Goal: Task Accomplishment & Management: Complete application form

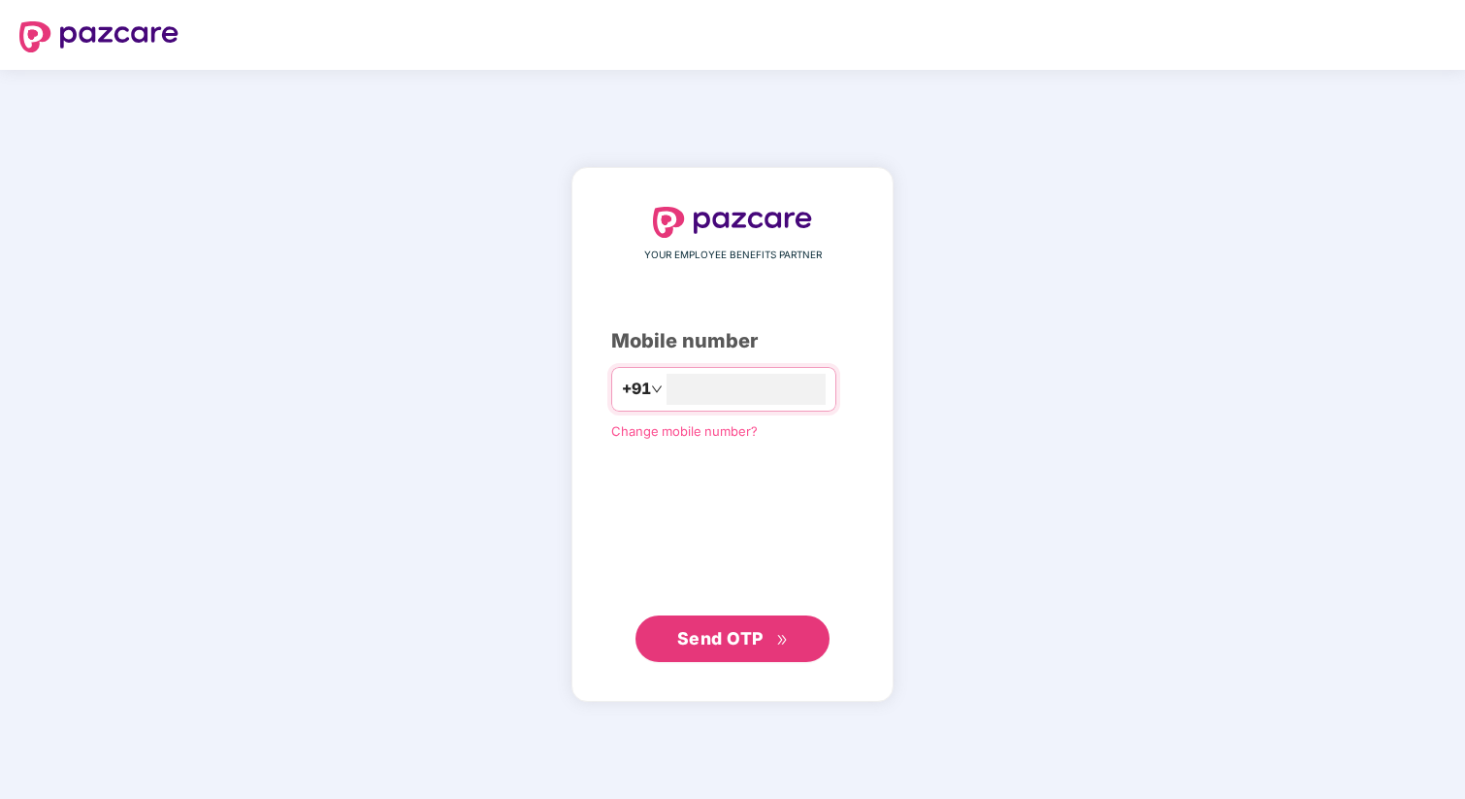
type input "**********"
click at [785, 639] on icon "double-right" at bounding box center [781, 641] width 9 height 10
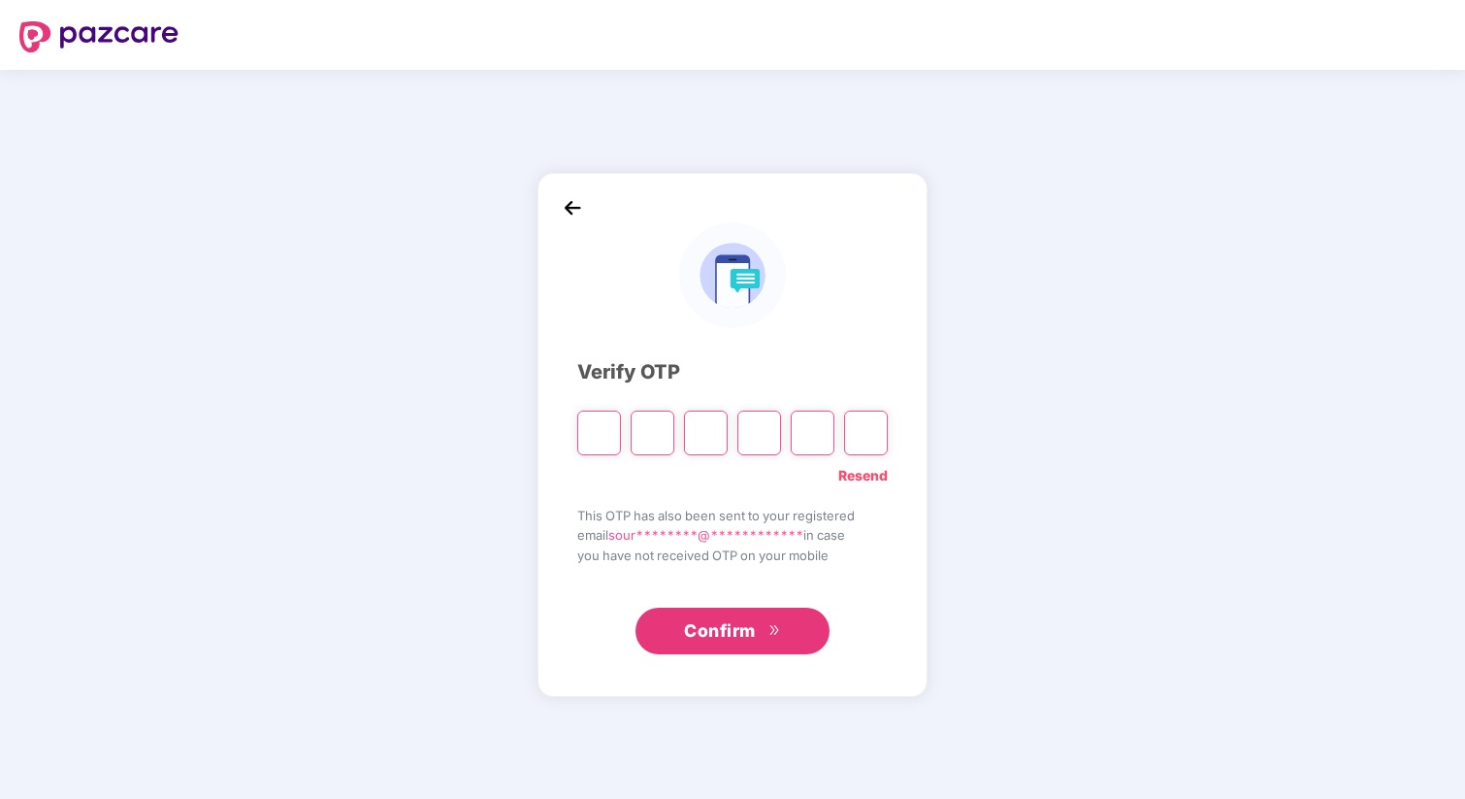
type input "*"
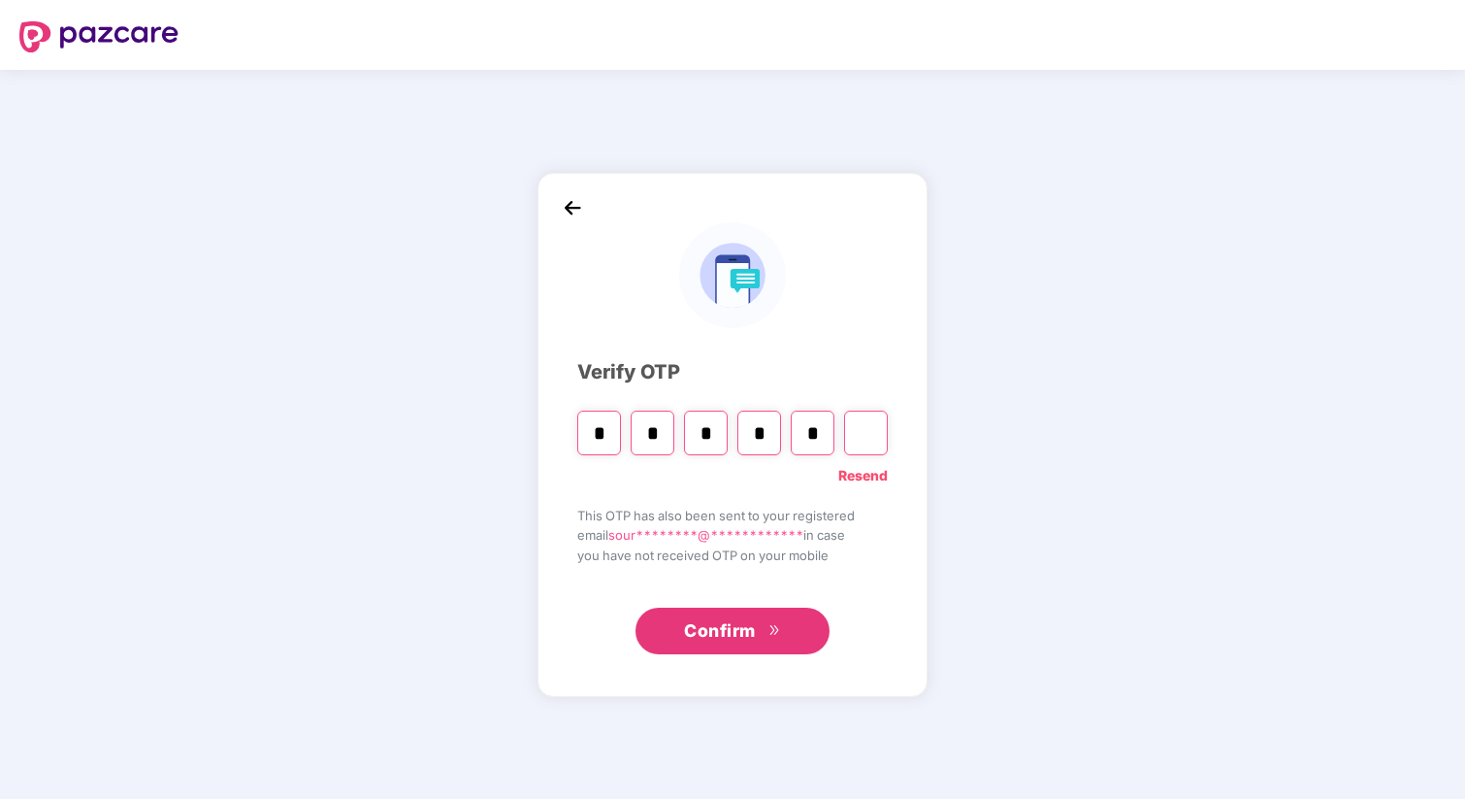
type input "*"
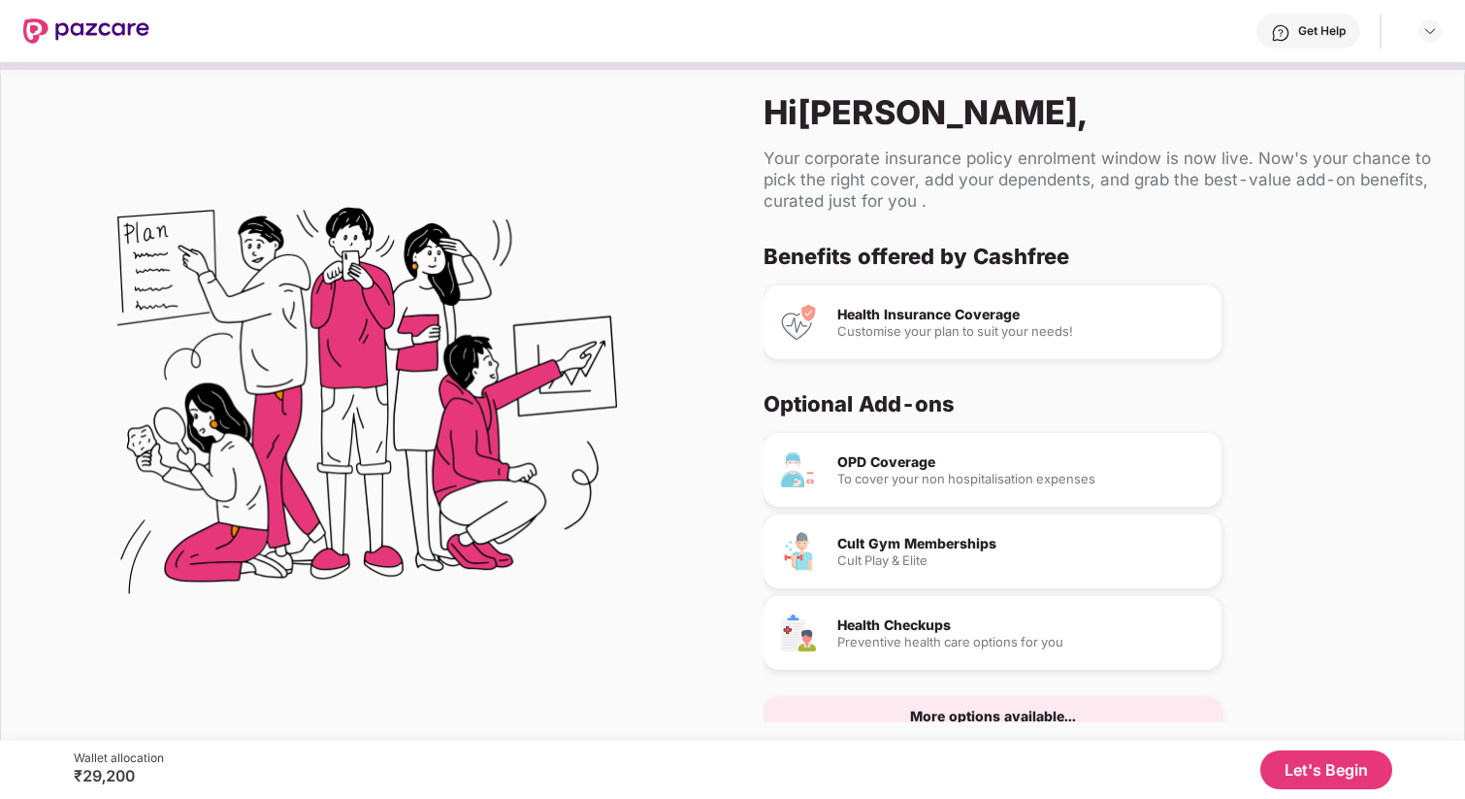
click at [1303, 775] on button "Let's Begin" at bounding box center [1327, 769] width 132 height 39
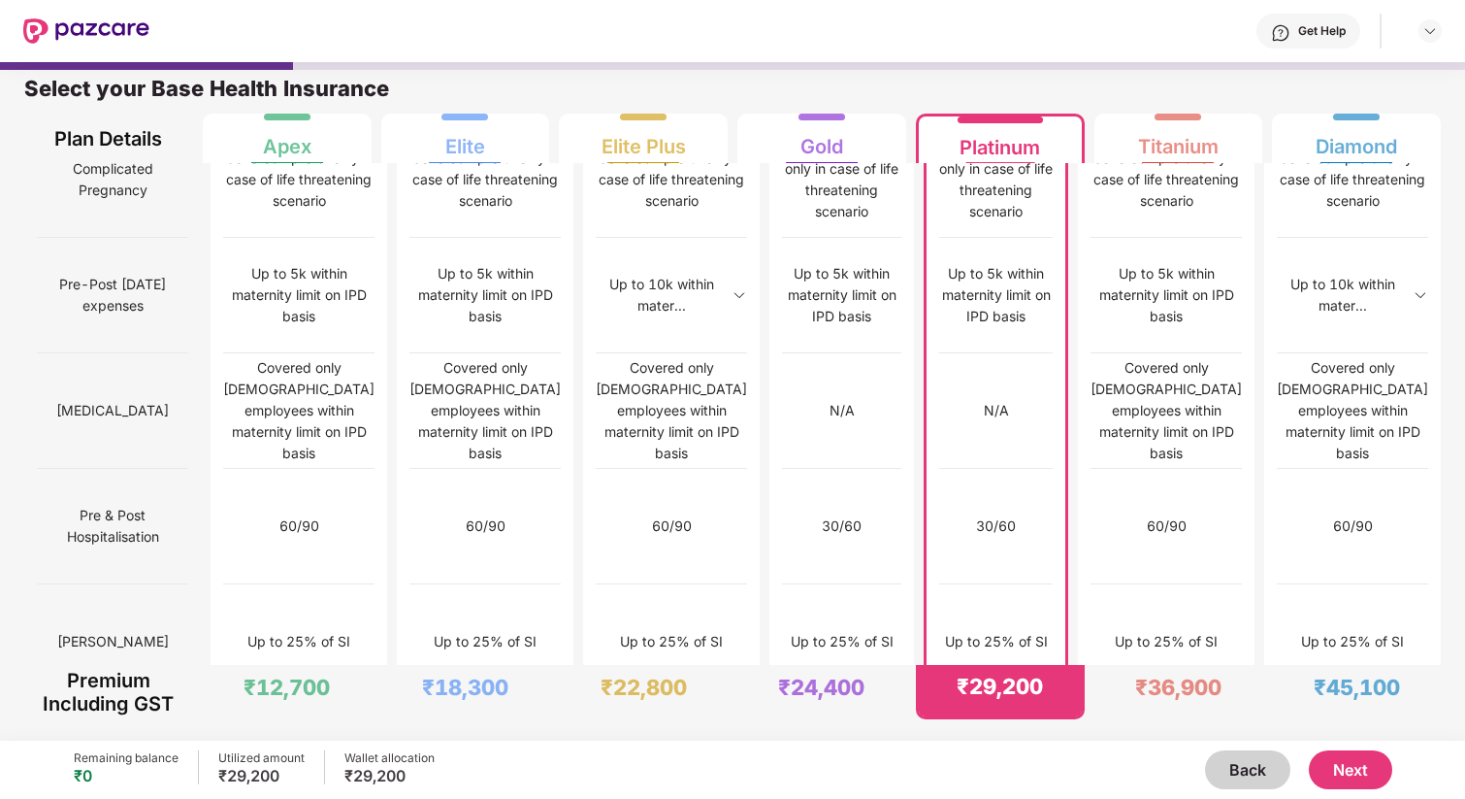
scroll to position [1852, 0]
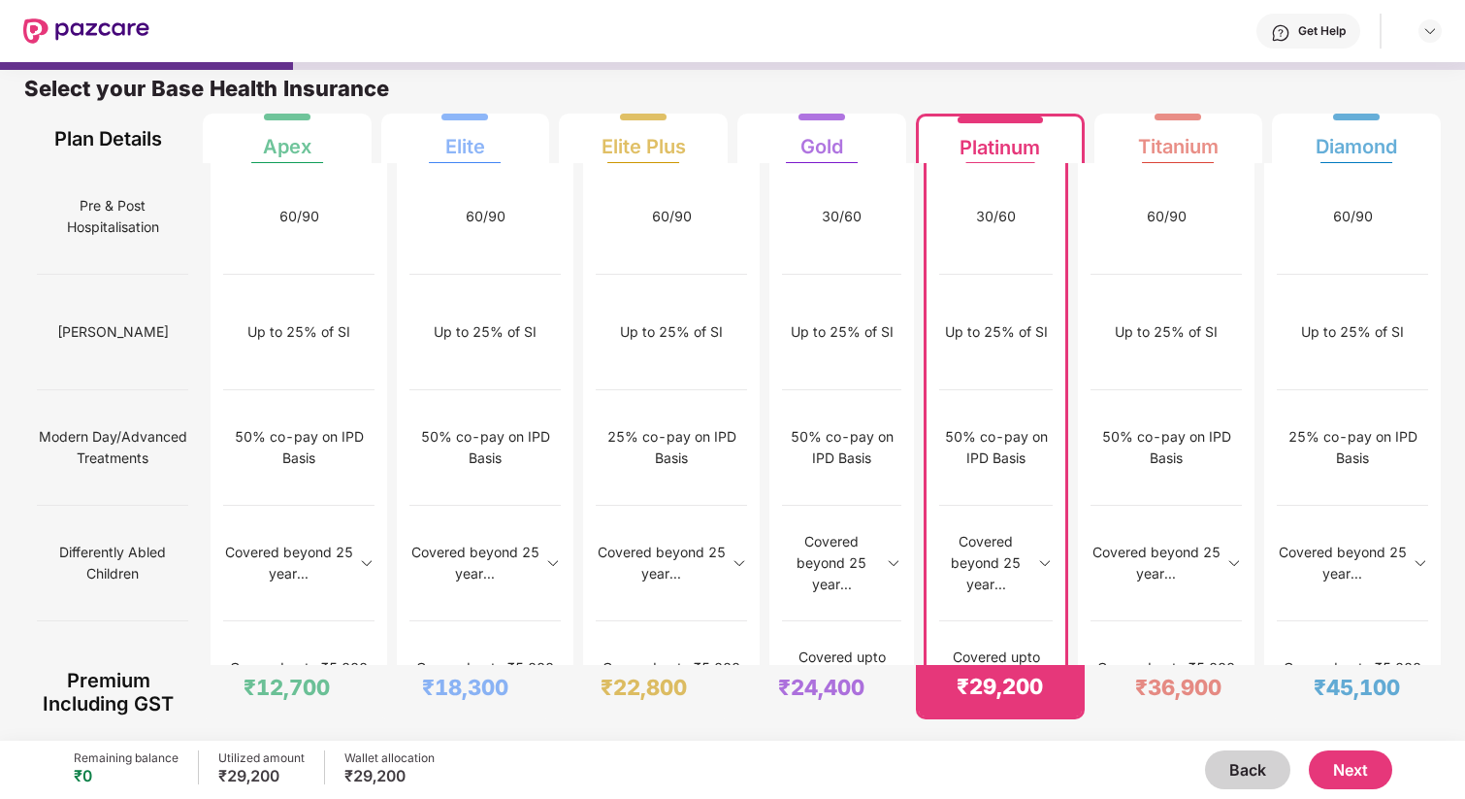
click at [1356, 777] on button "Next" at bounding box center [1350, 769] width 83 height 39
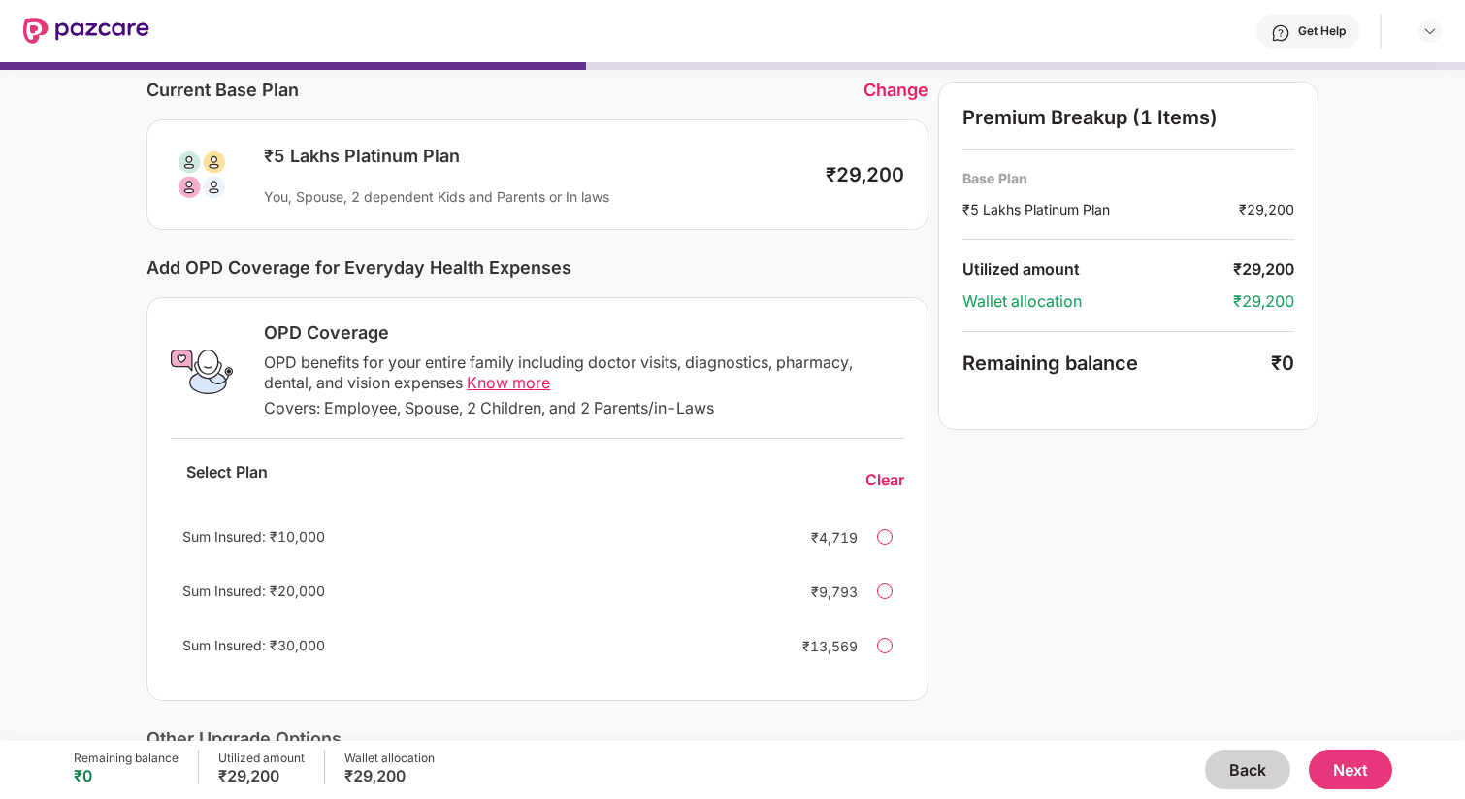
scroll to position [85, 0]
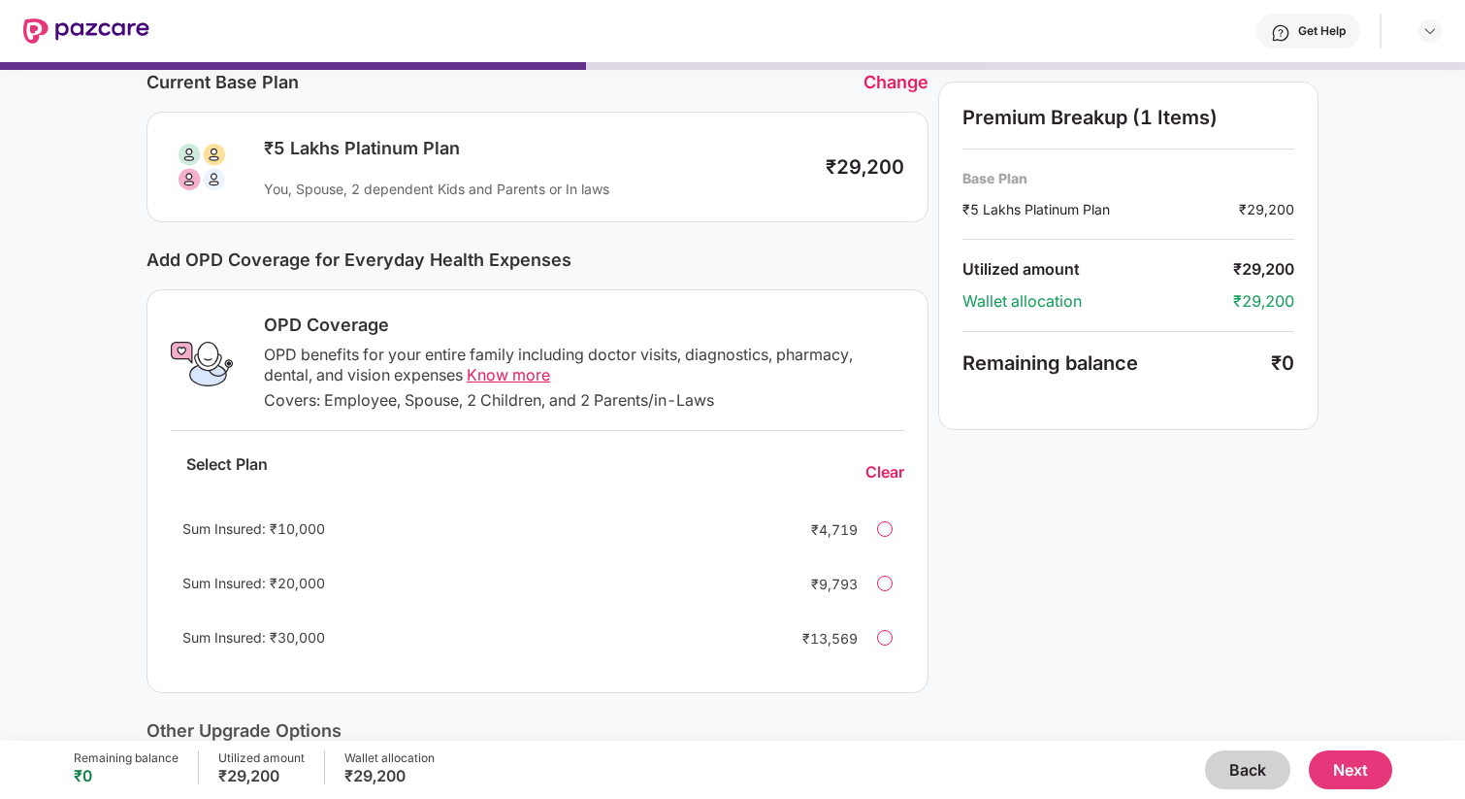
click at [880, 639] on div at bounding box center [885, 638] width 16 height 16
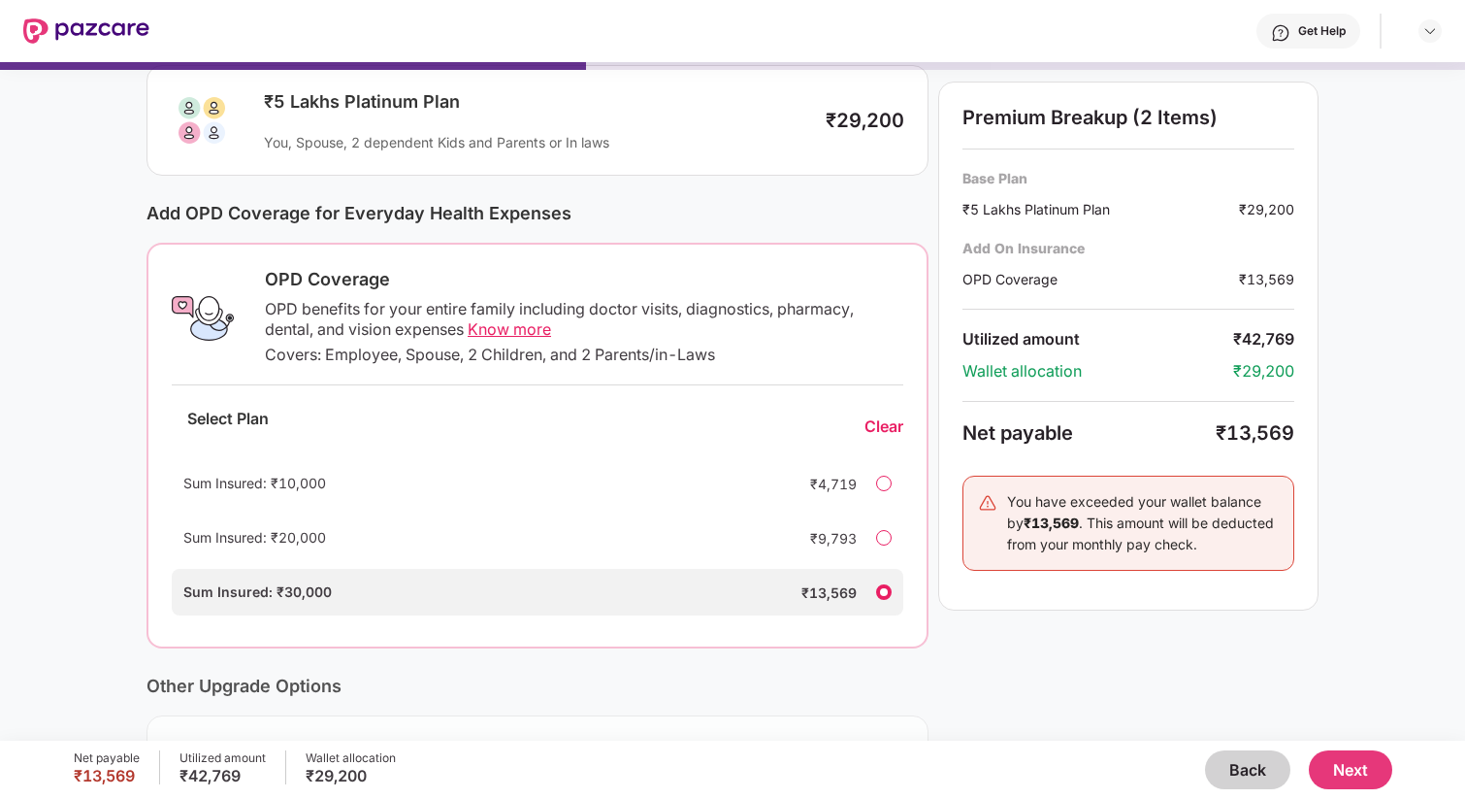
scroll to position [133, 0]
click at [1366, 763] on button "Next" at bounding box center [1350, 769] width 83 height 39
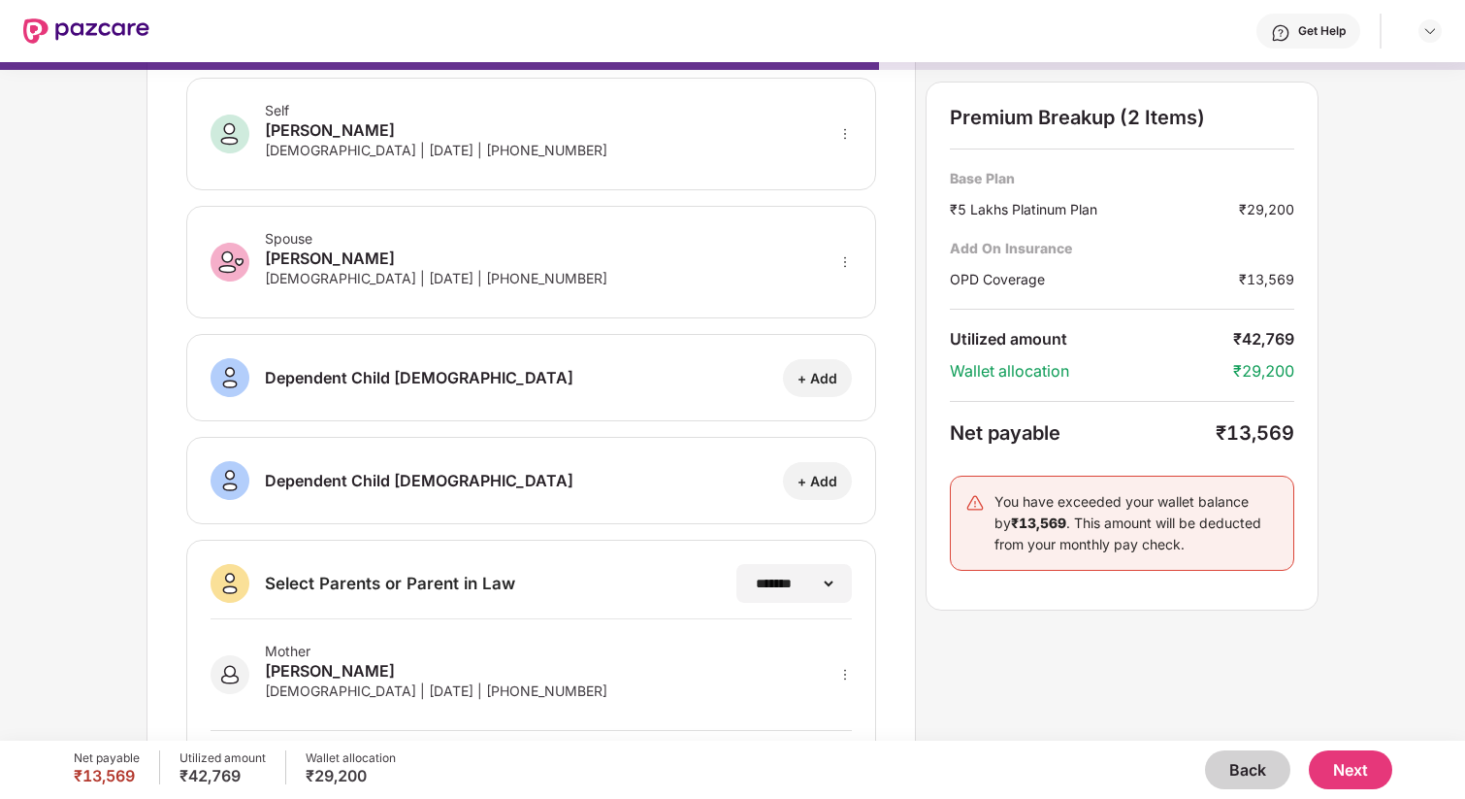
scroll to position [235, 0]
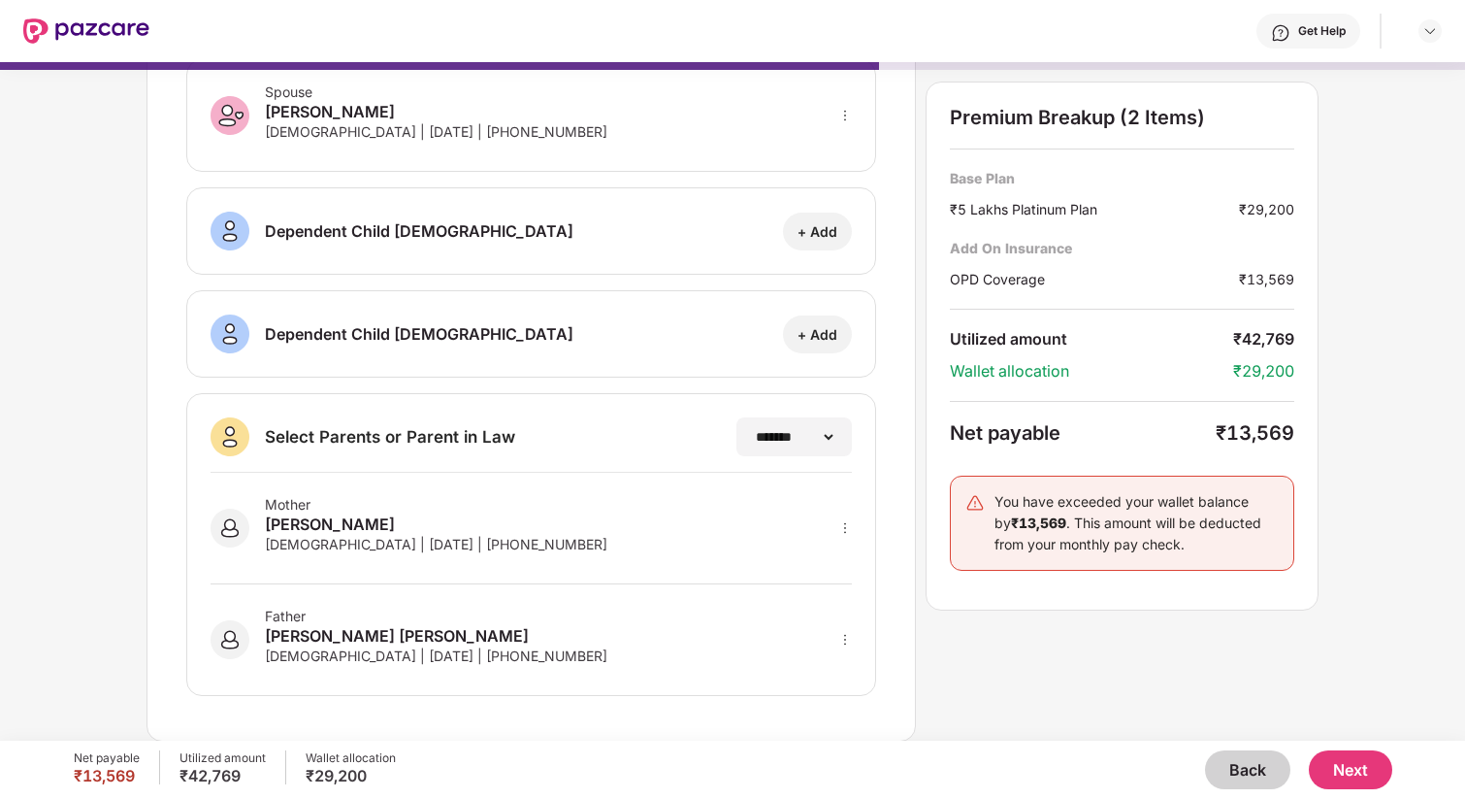
click at [1333, 762] on button "Next" at bounding box center [1350, 769] width 83 height 39
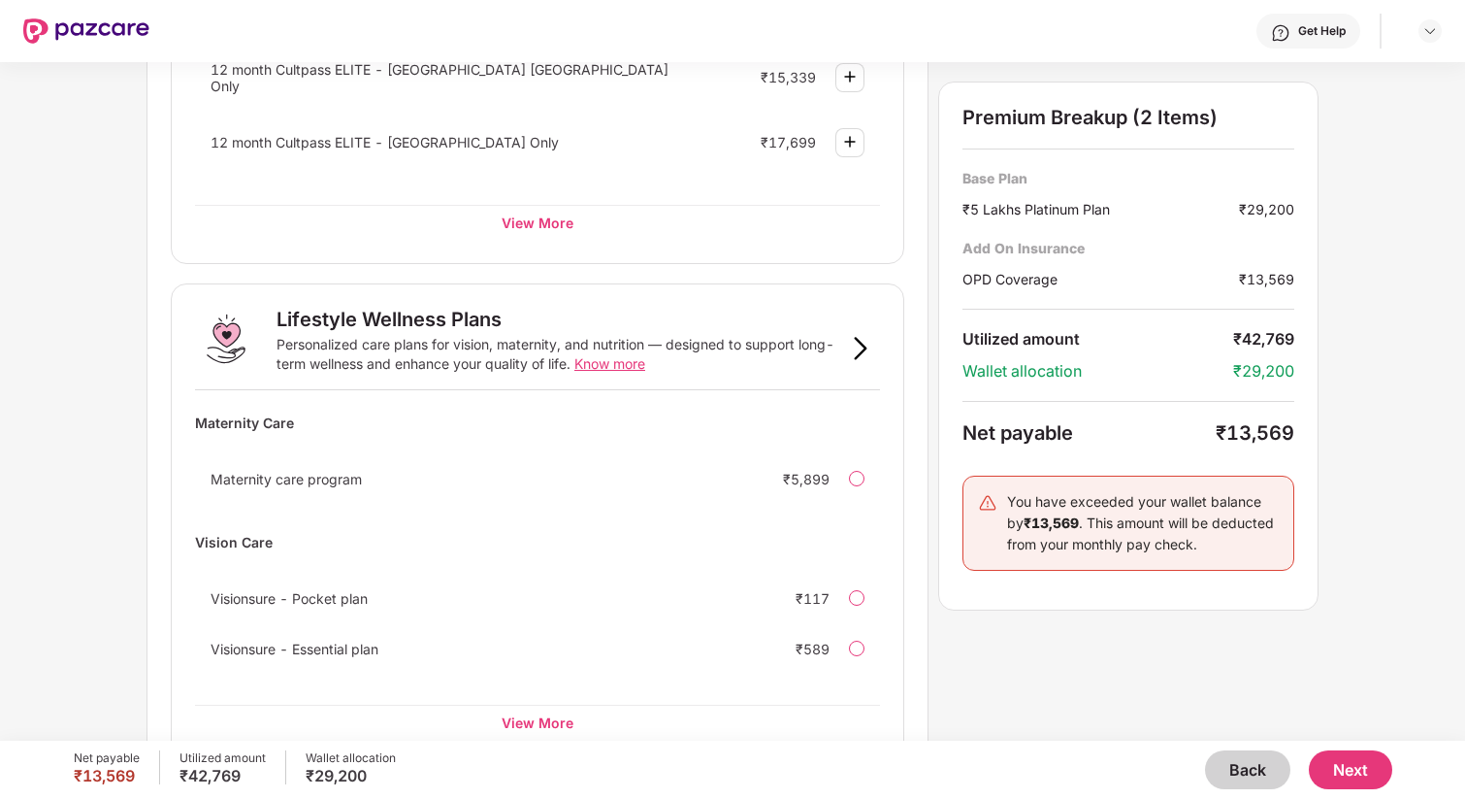
scroll to position [1094, 0]
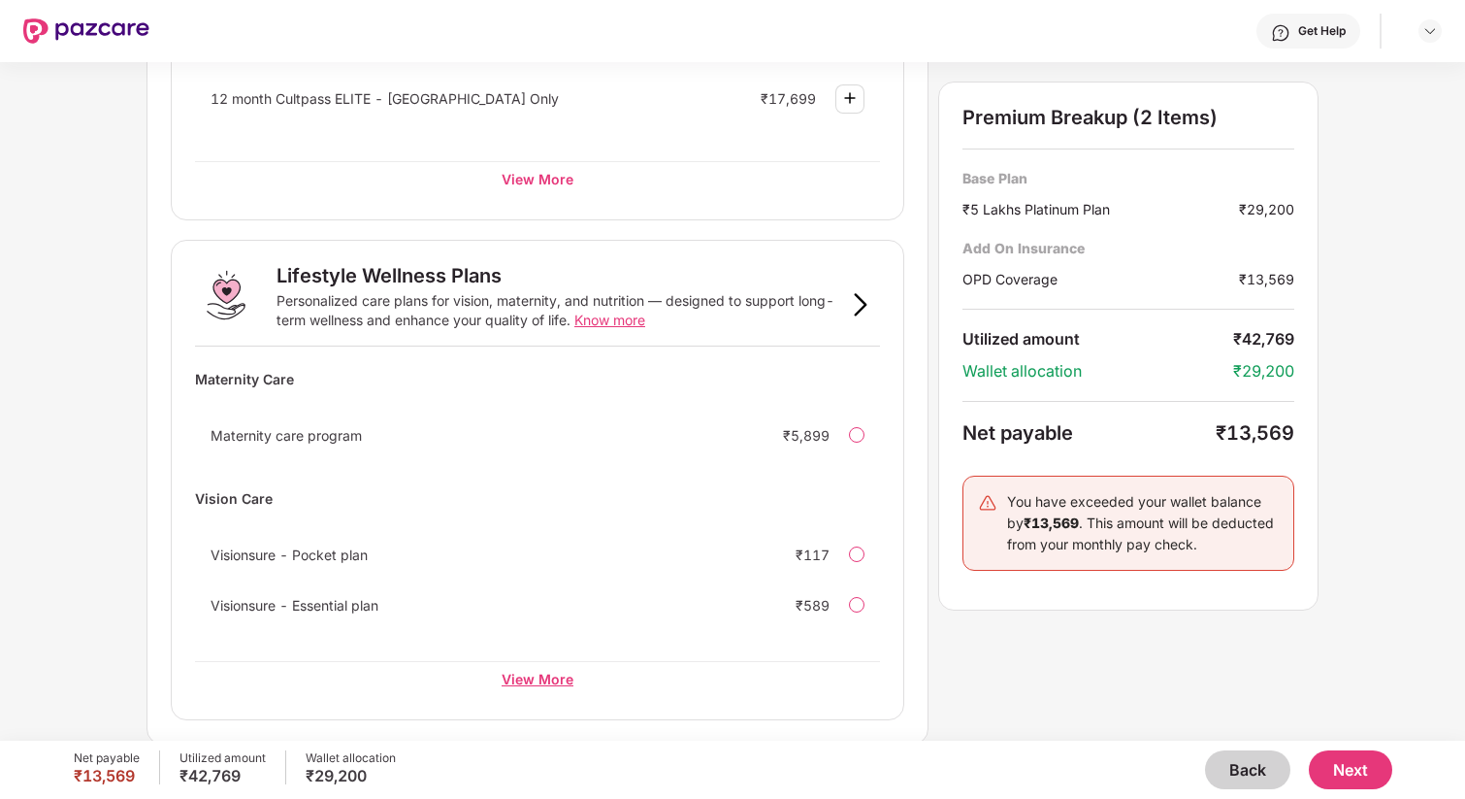
click at [568, 668] on div "View More" at bounding box center [537, 678] width 685 height 35
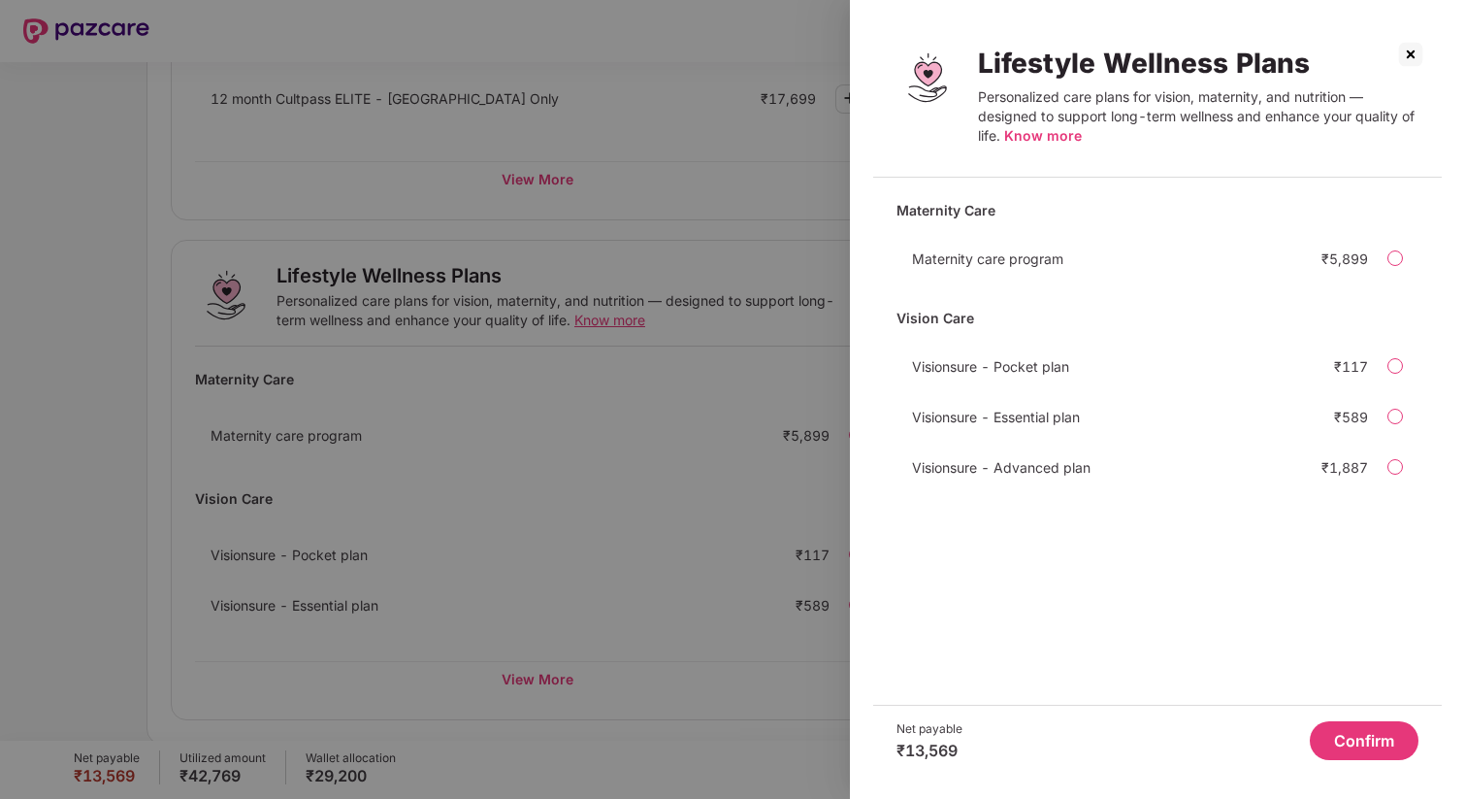
click at [1417, 52] on img at bounding box center [1410, 54] width 31 height 31
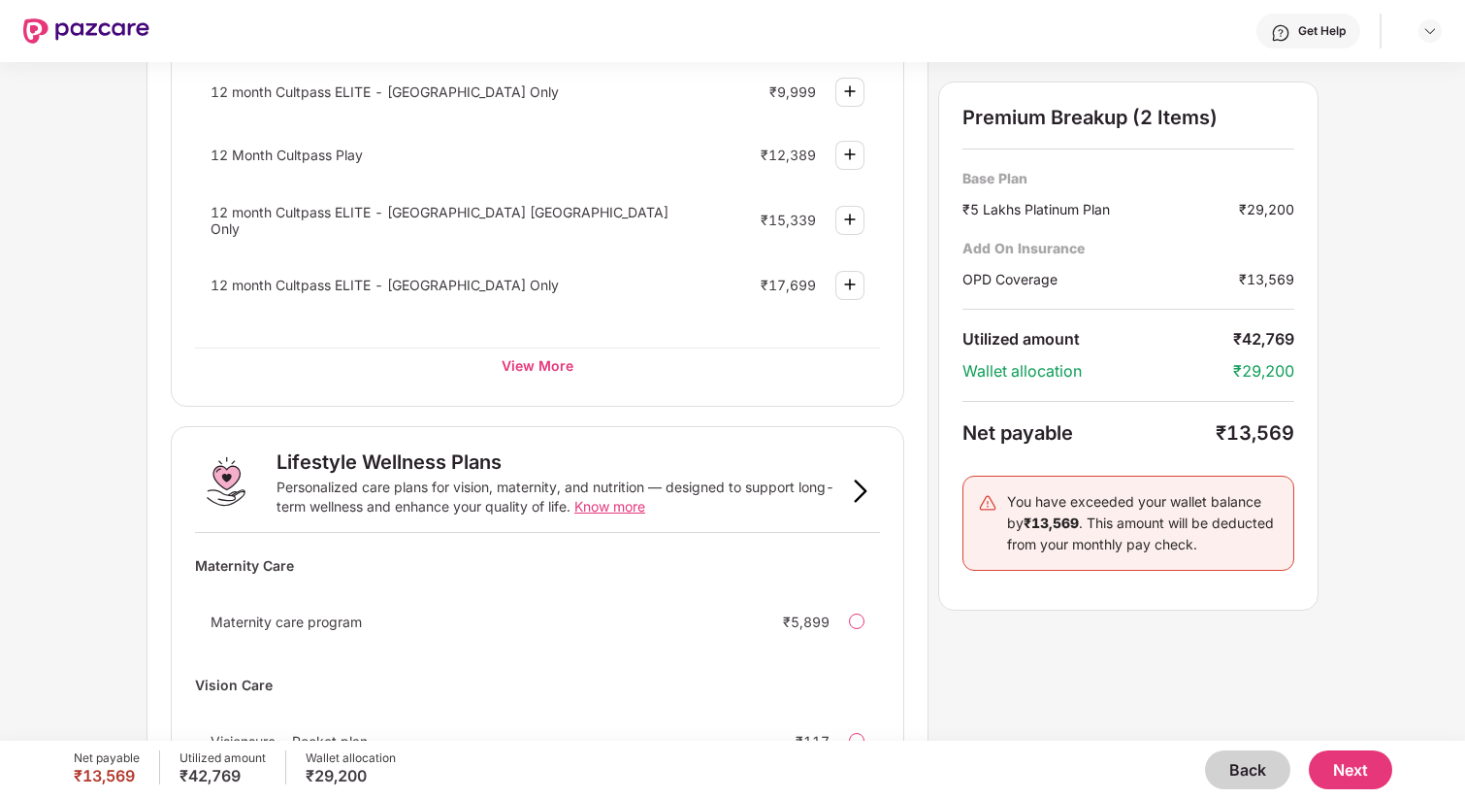
scroll to position [955, 0]
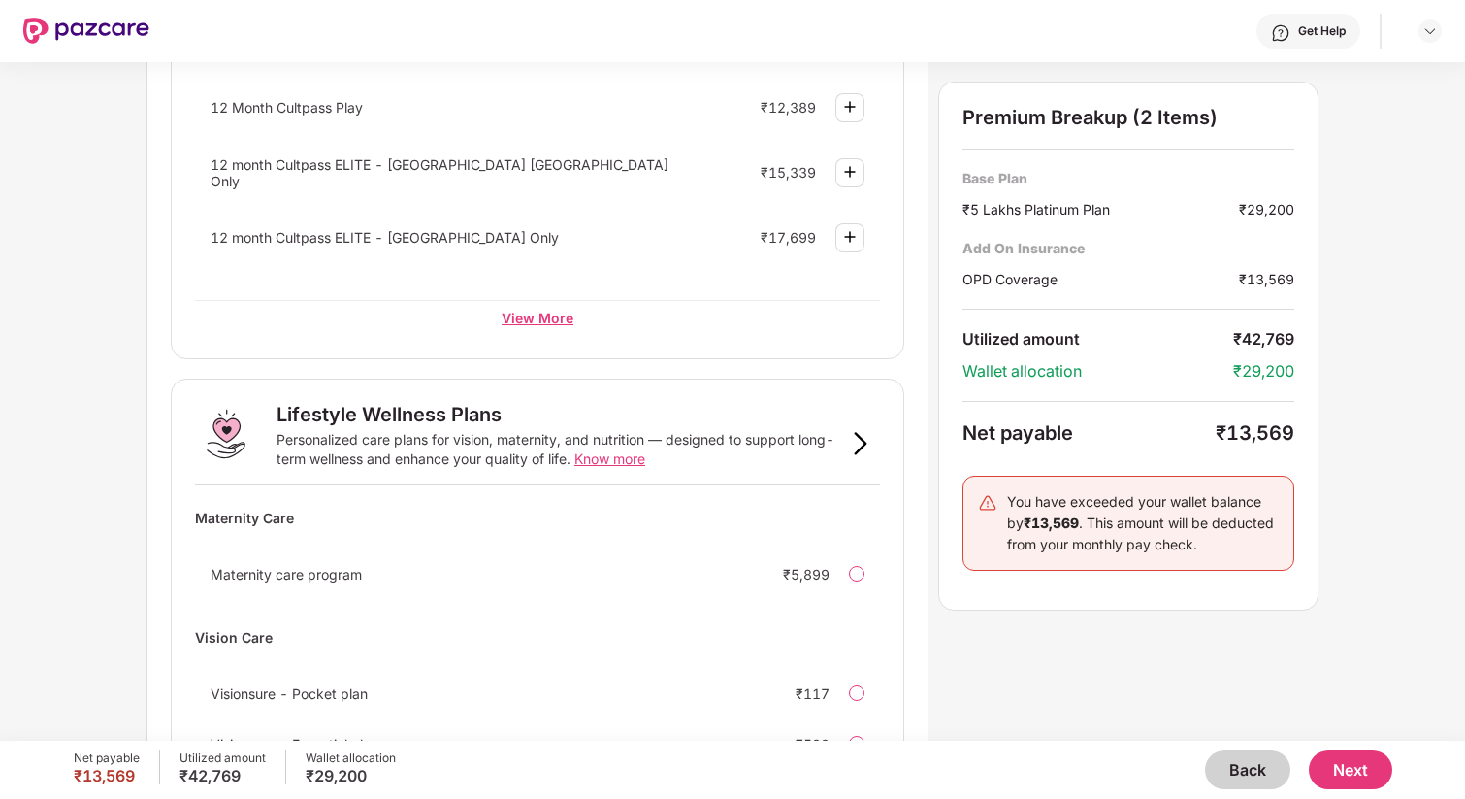
click at [509, 321] on div "View More" at bounding box center [537, 317] width 685 height 35
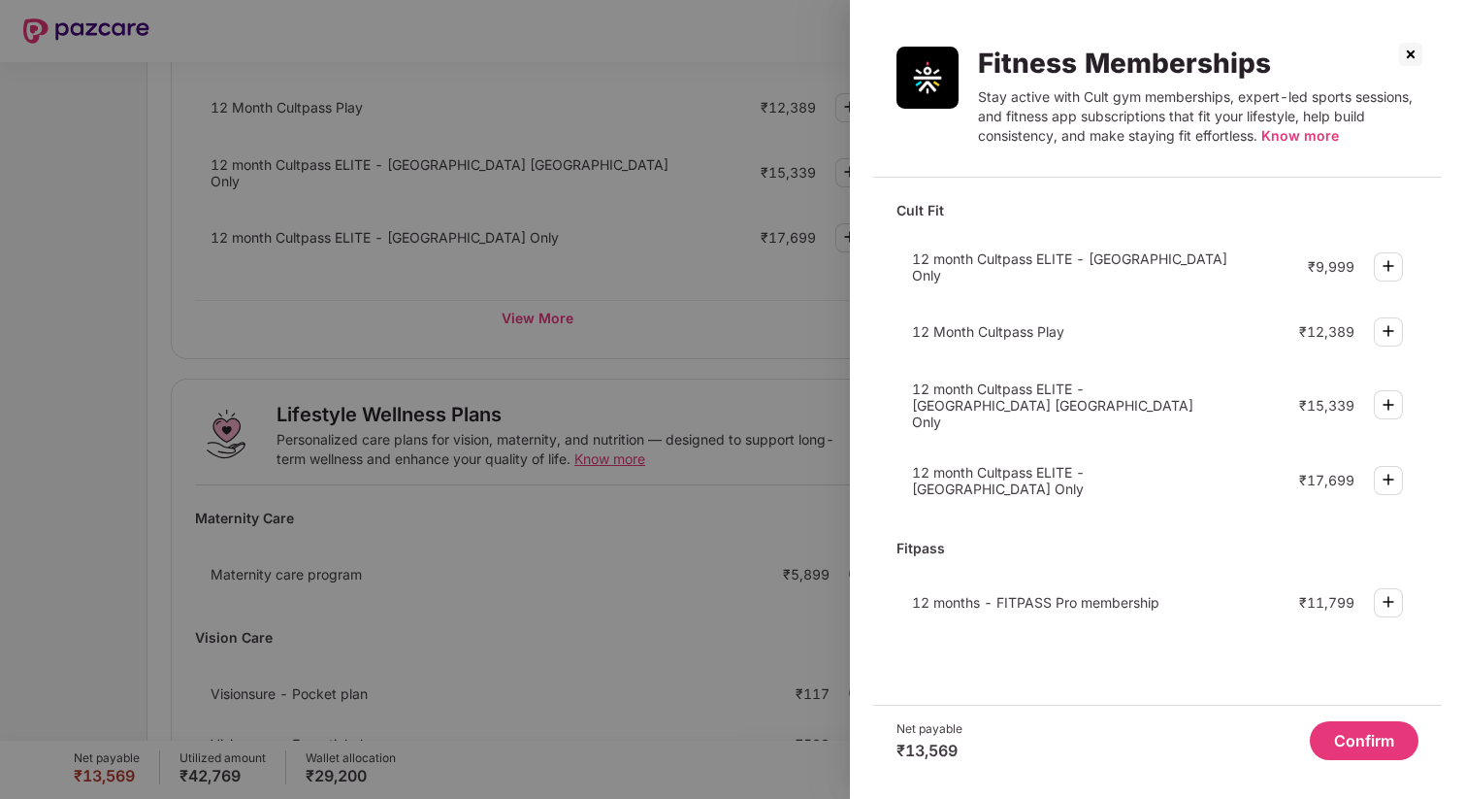
click at [1410, 52] on img at bounding box center [1410, 54] width 31 height 31
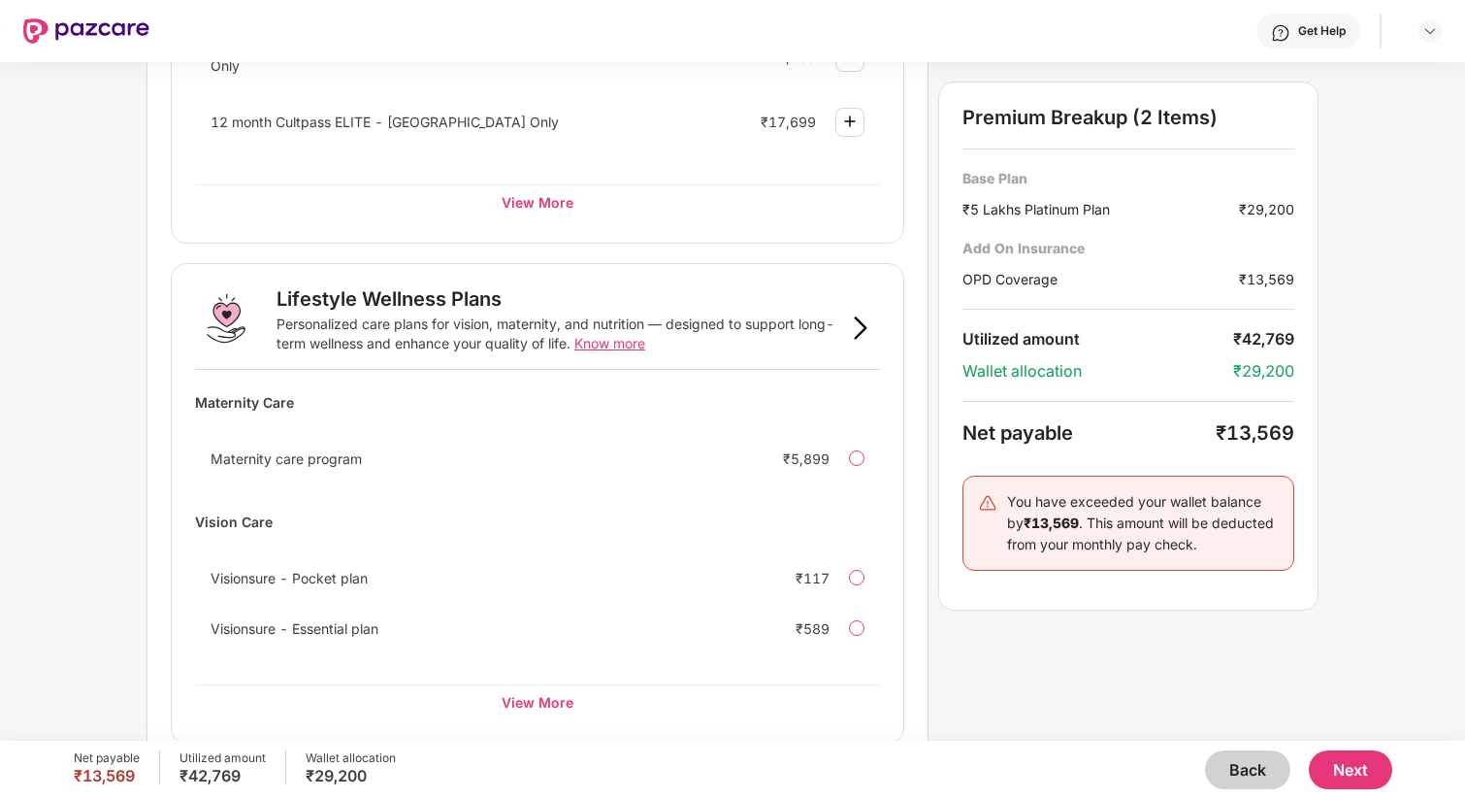
scroll to position [1094, 0]
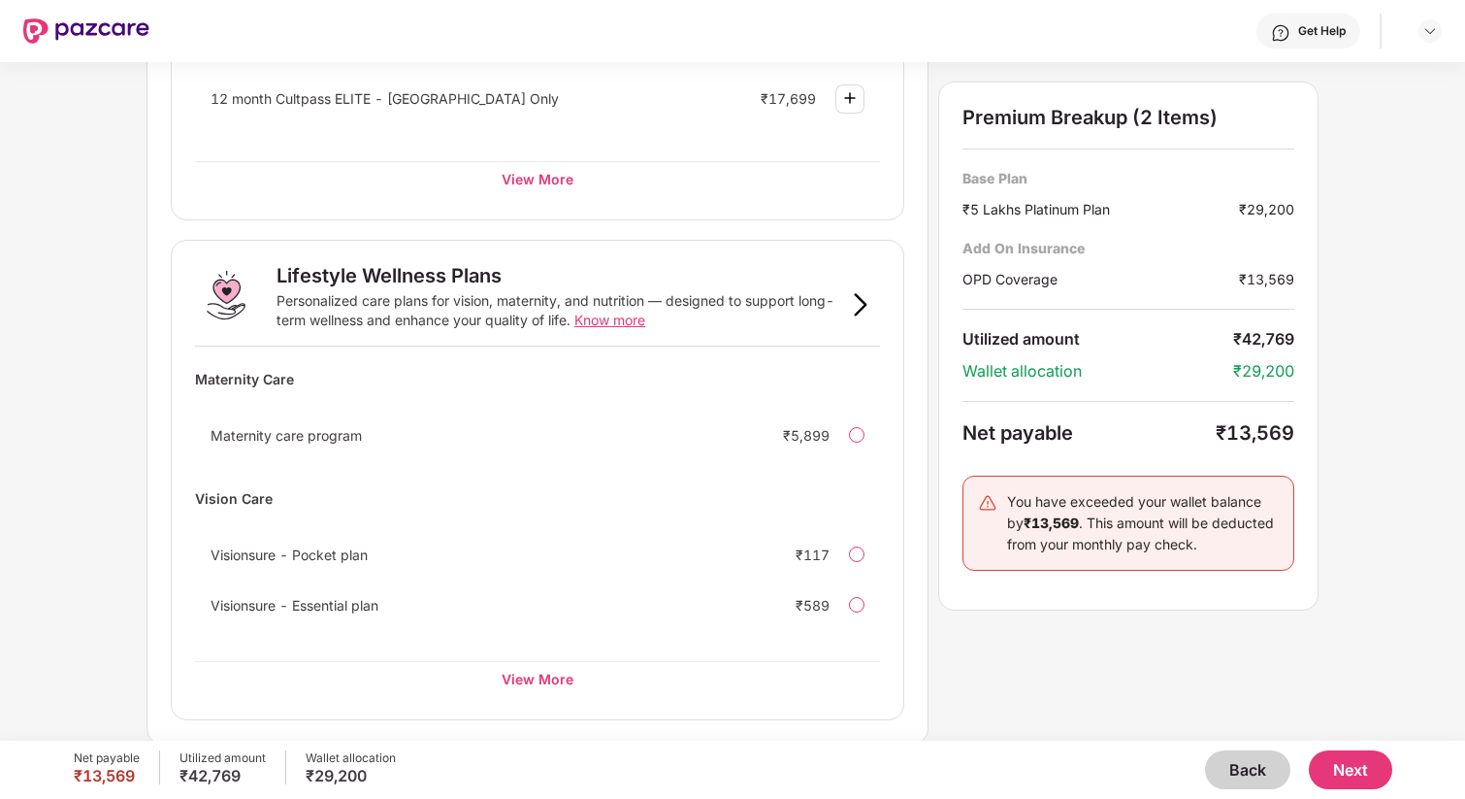
click at [1352, 780] on button "Next" at bounding box center [1350, 769] width 83 height 39
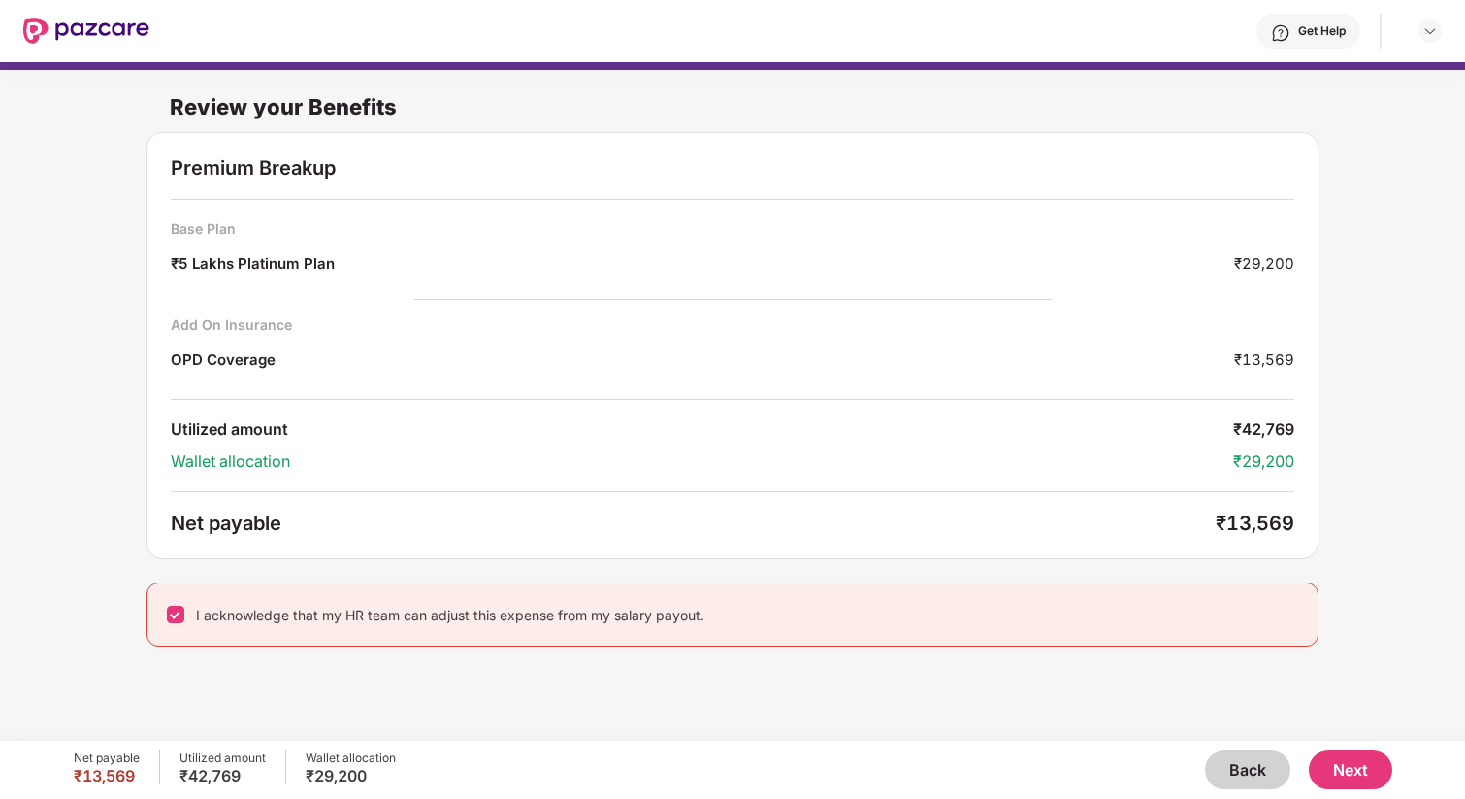
click at [1246, 773] on button "Back" at bounding box center [1247, 769] width 85 height 39
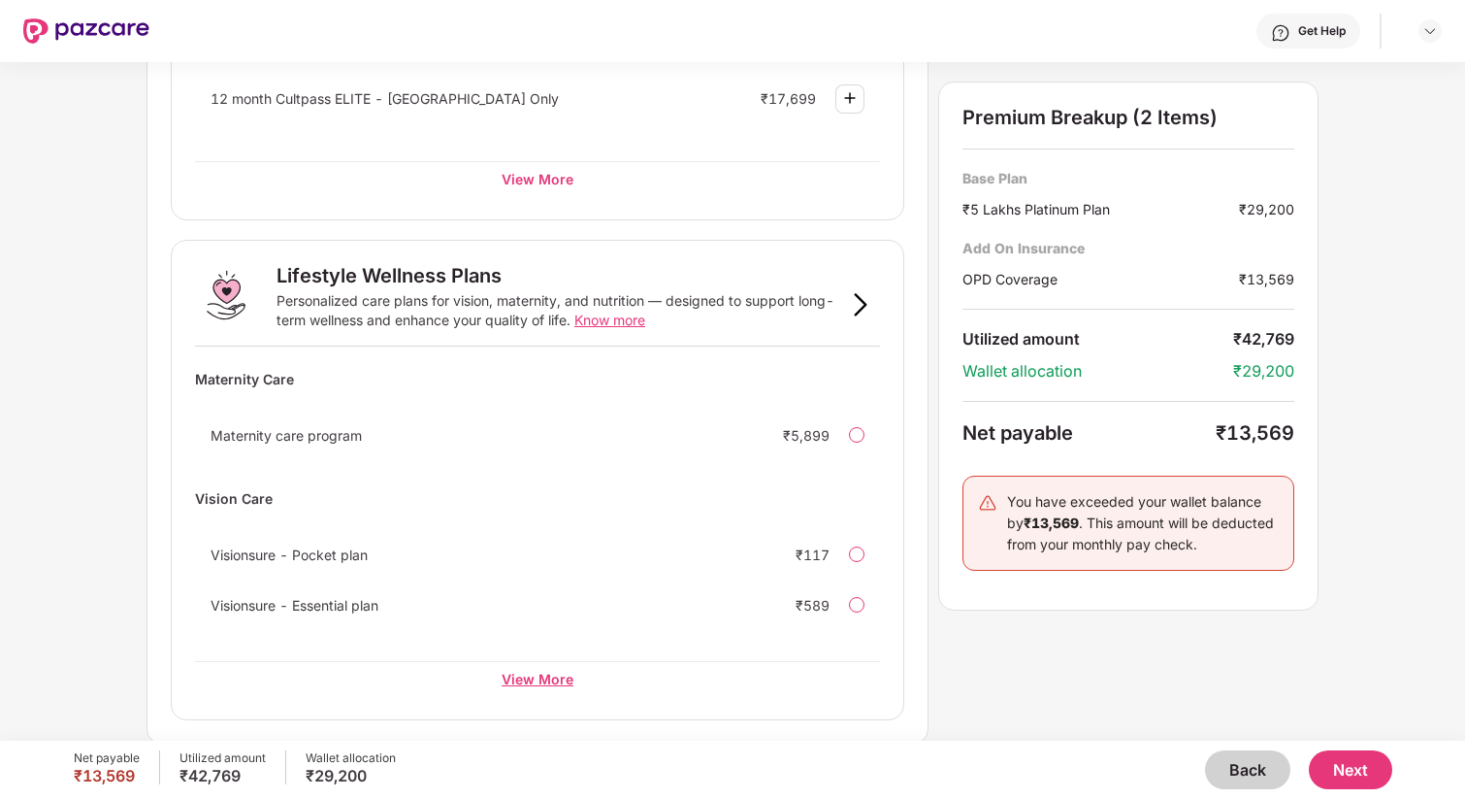
click at [536, 681] on div "View More" at bounding box center [537, 678] width 685 height 35
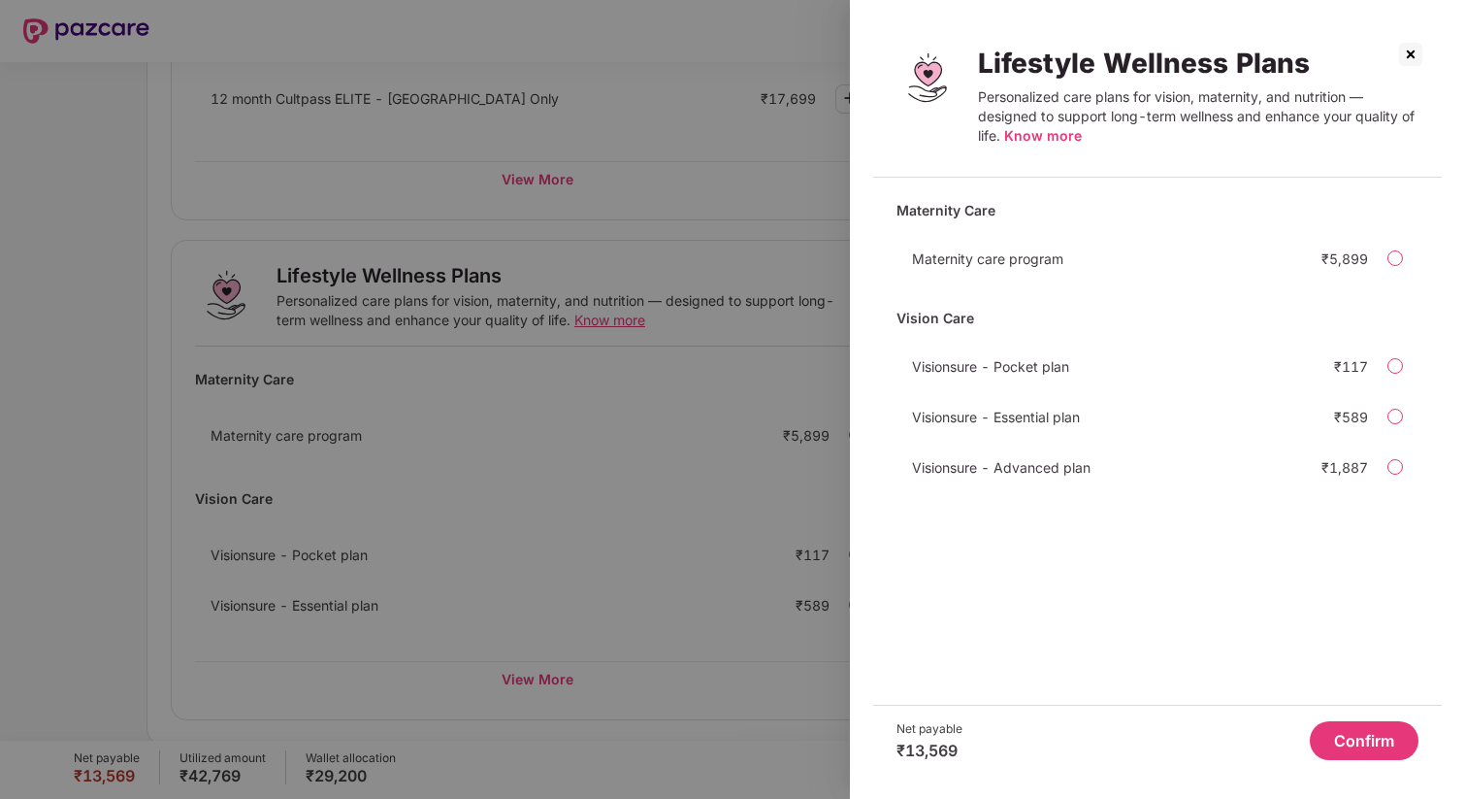
click at [1064, 136] on span "Know more" at bounding box center [1043, 135] width 78 height 16
click at [1394, 465] on div at bounding box center [1396, 467] width 16 height 16
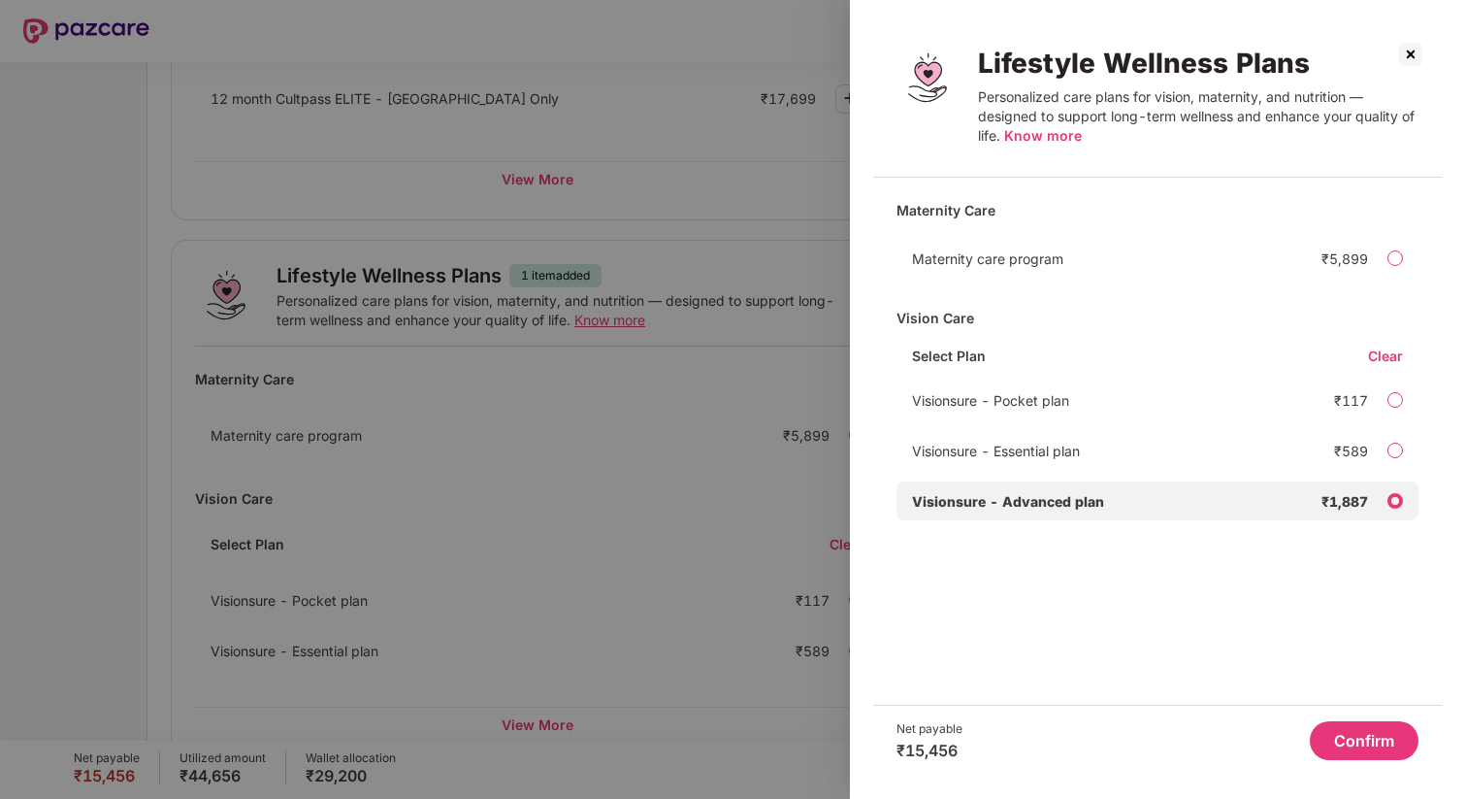
click at [1343, 741] on button "Confirm" at bounding box center [1364, 740] width 109 height 39
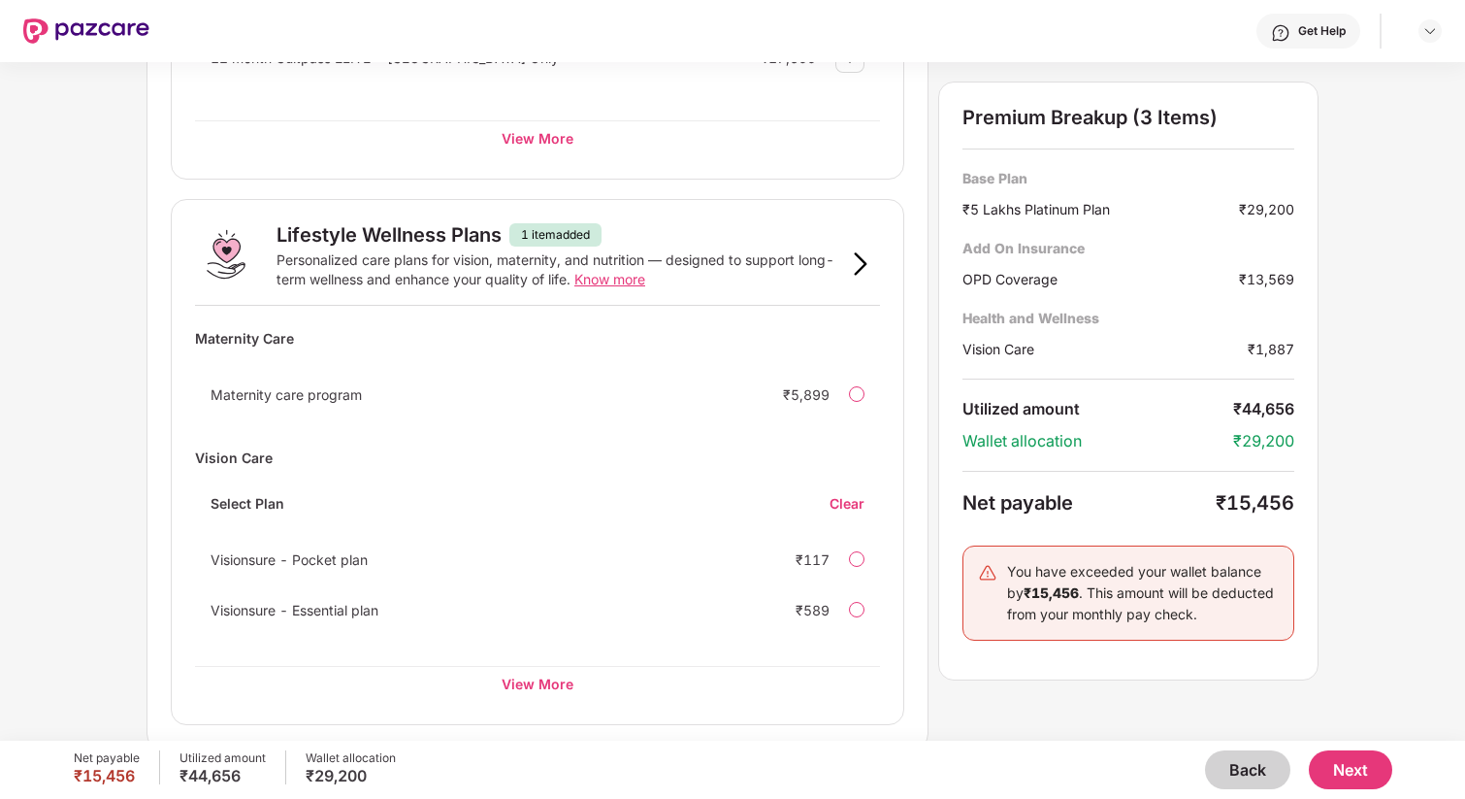
scroll to position [1139, 0]
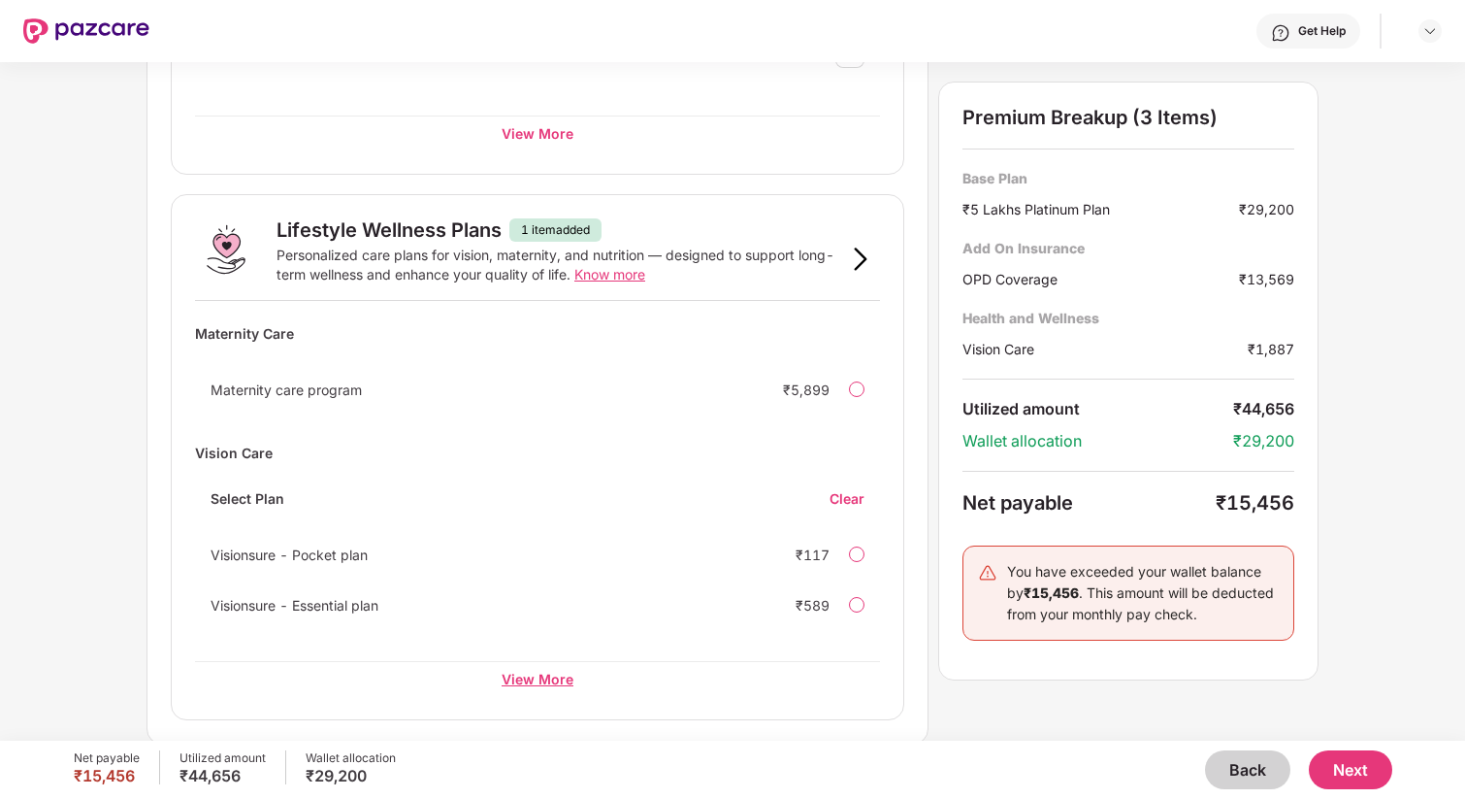
click at [506, 678] on div "View More" at bounding box center [537, 678] width 685 height 35
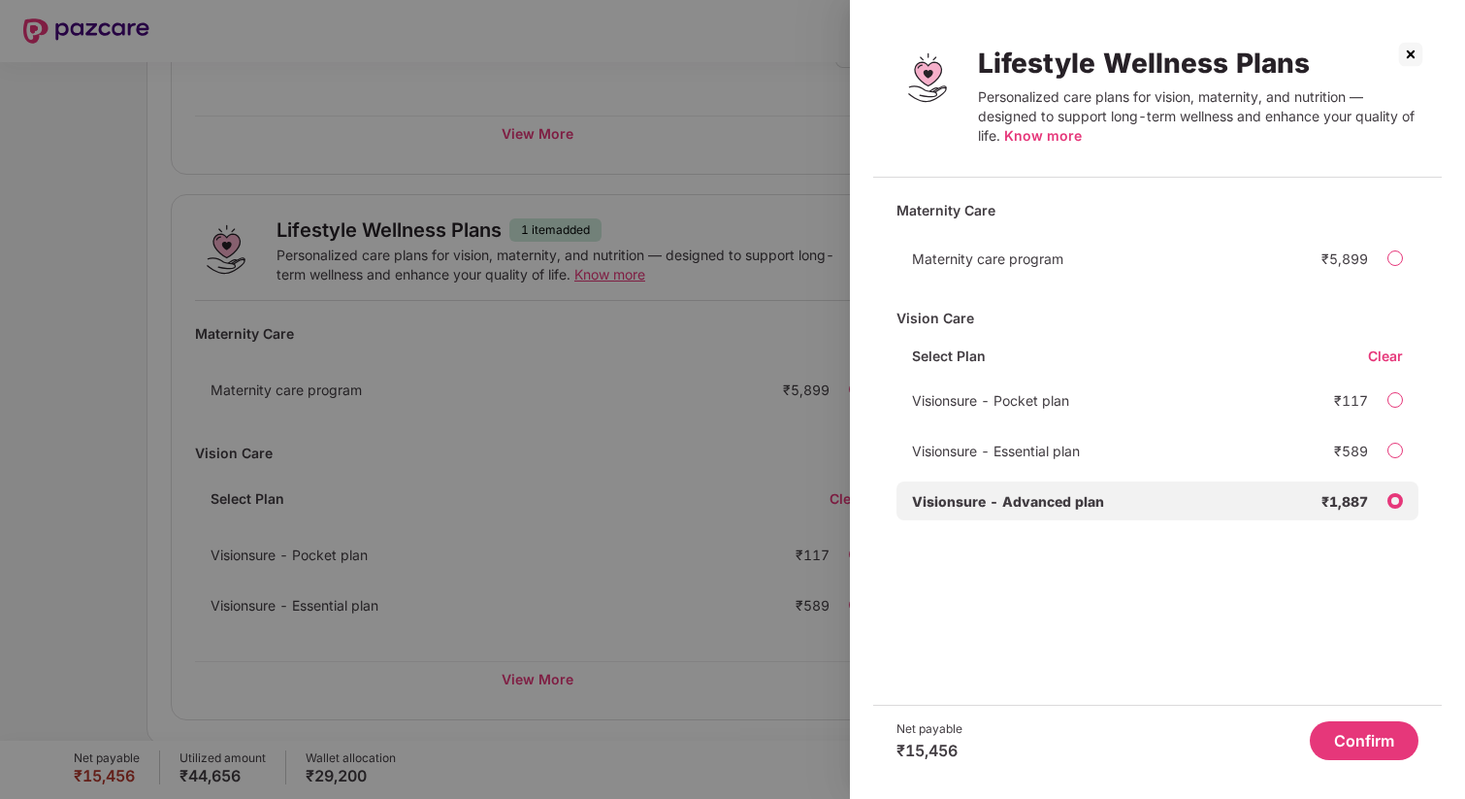
click at [1413, 53] on img at bounding box center [1410, 54] width 31 height 31
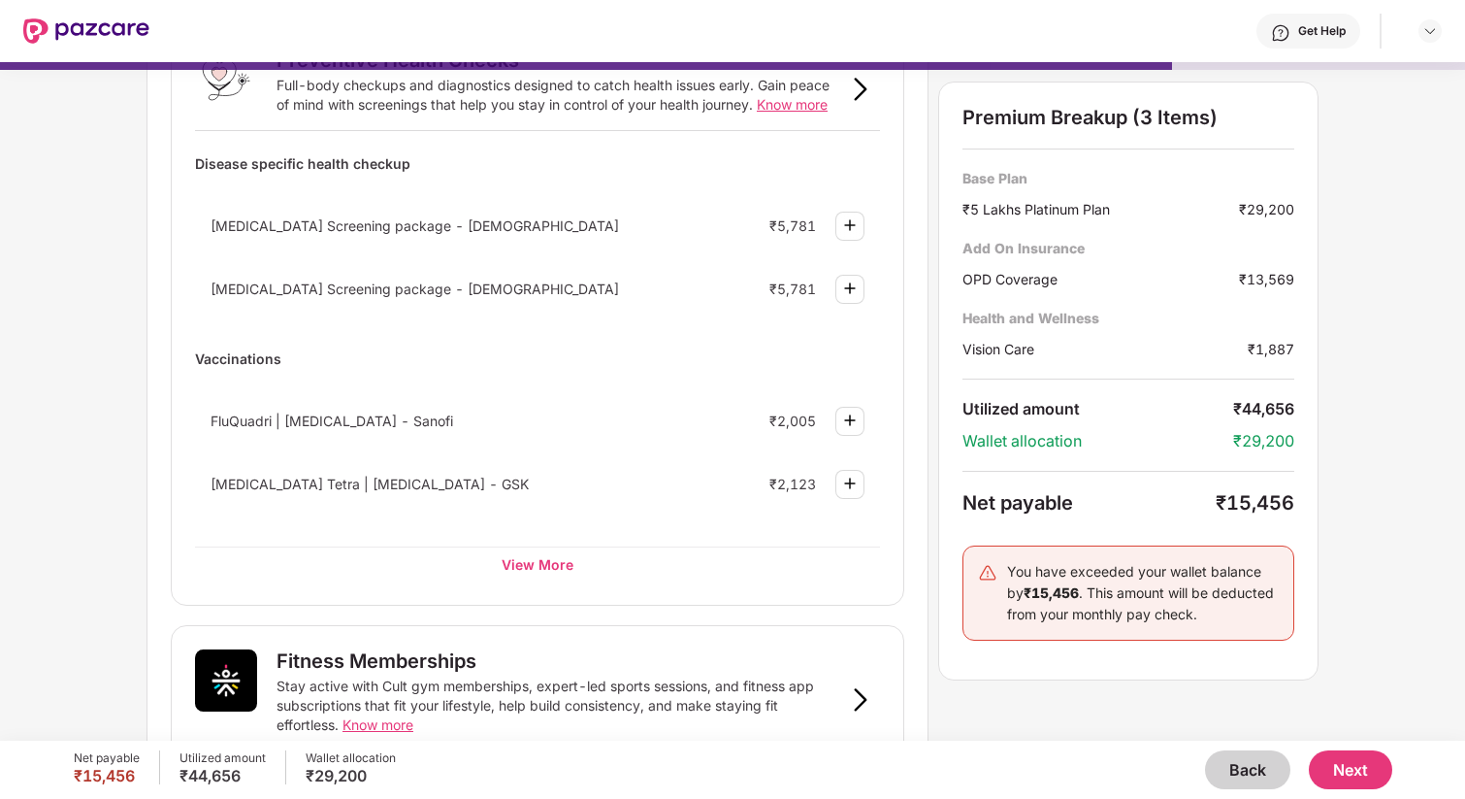
scroll to position [159, 0]
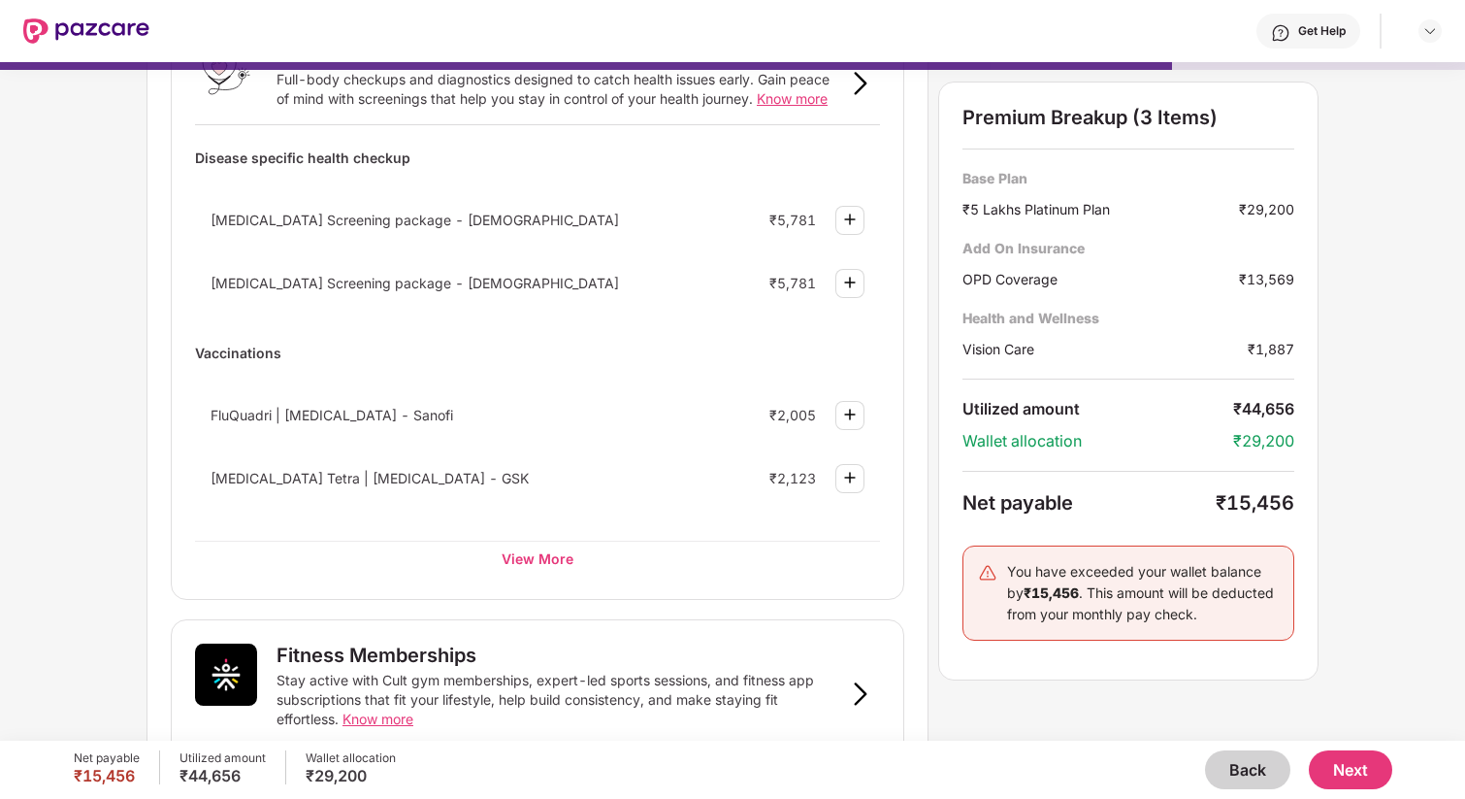
click at [1350, 773] on button "Next" at bounding box center [1350, 769] width 83 height 39
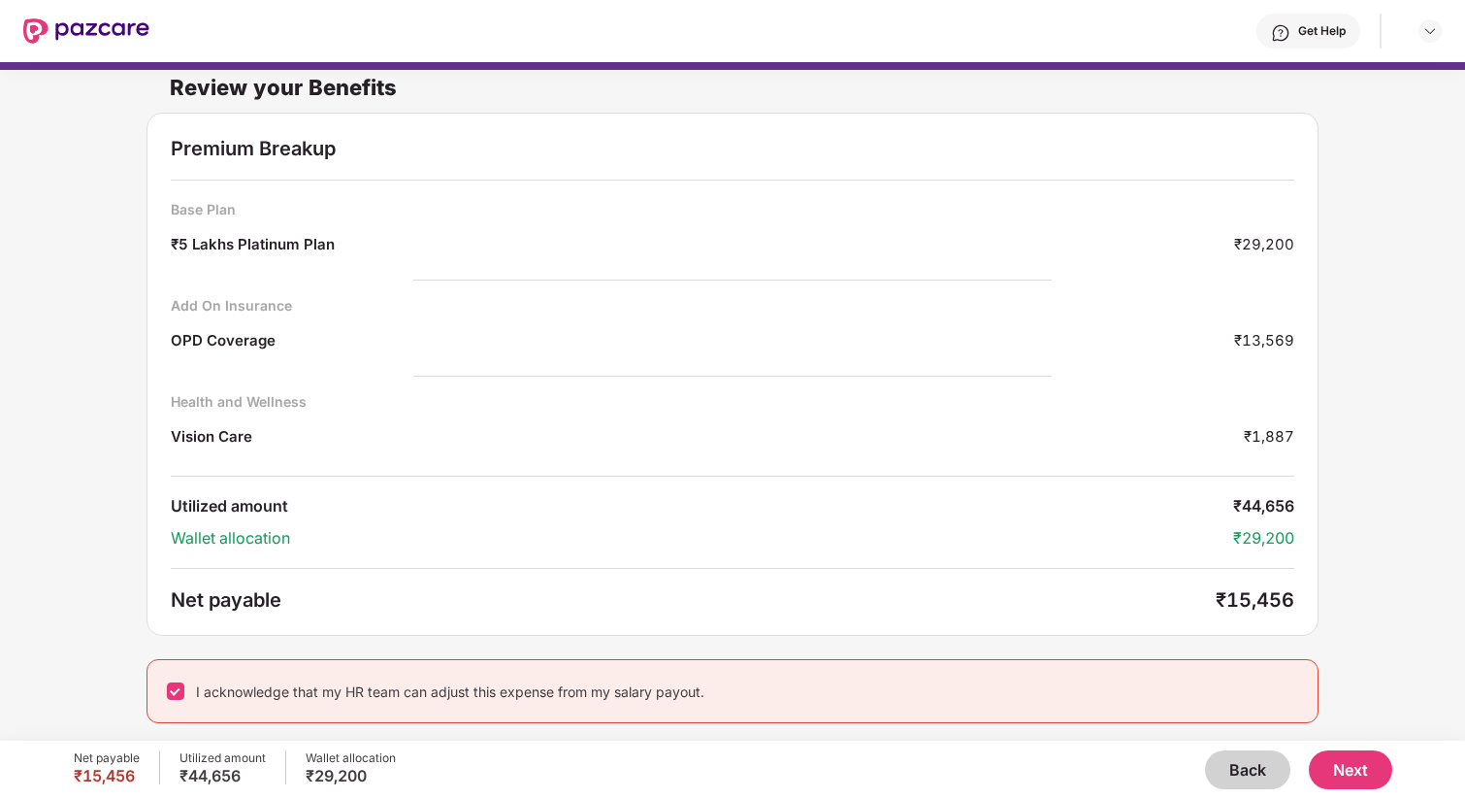
scroll to position [0, 0]
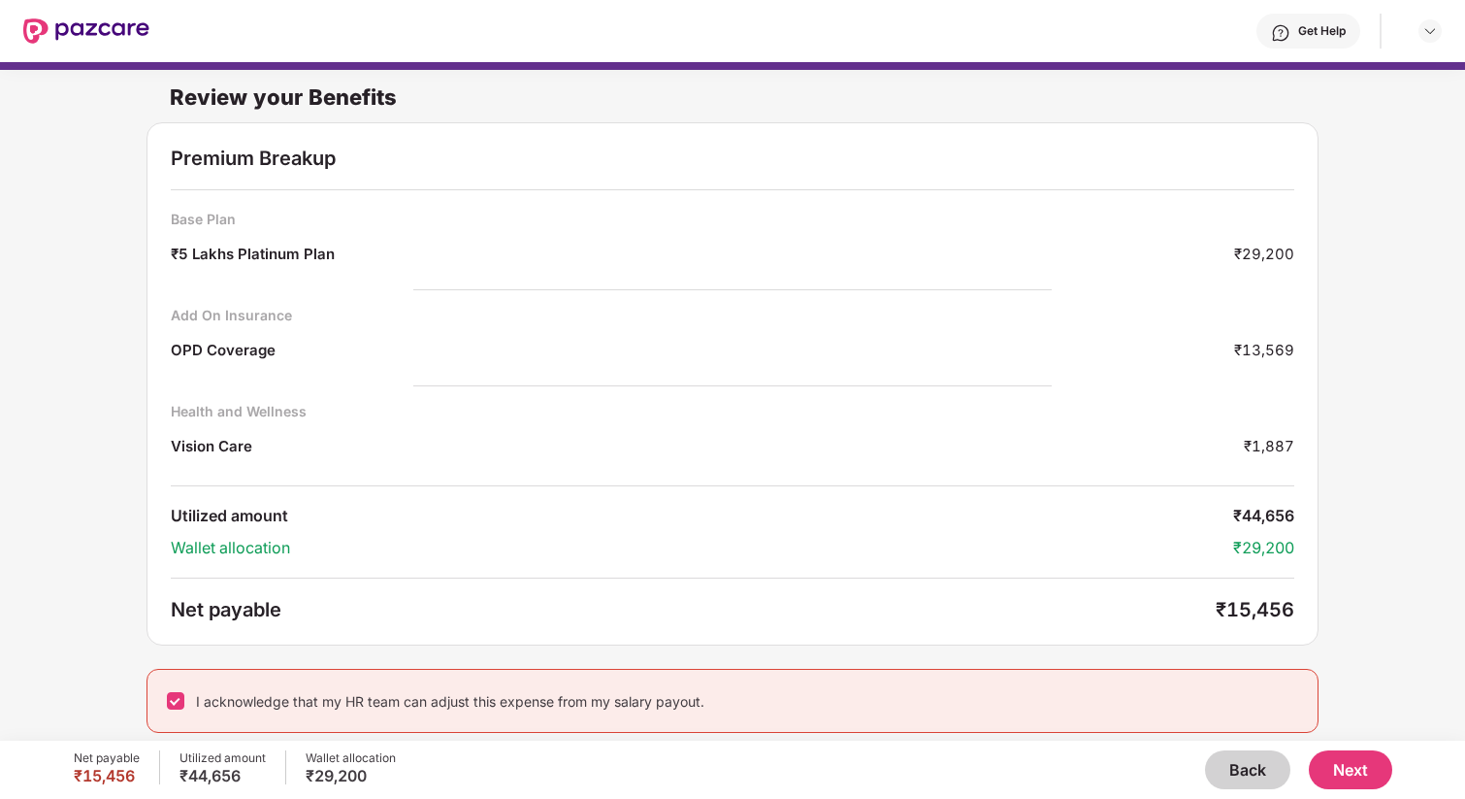
click at [1376, 760] on button "Next" at bounding box center [1350, 769] width 83 height 39
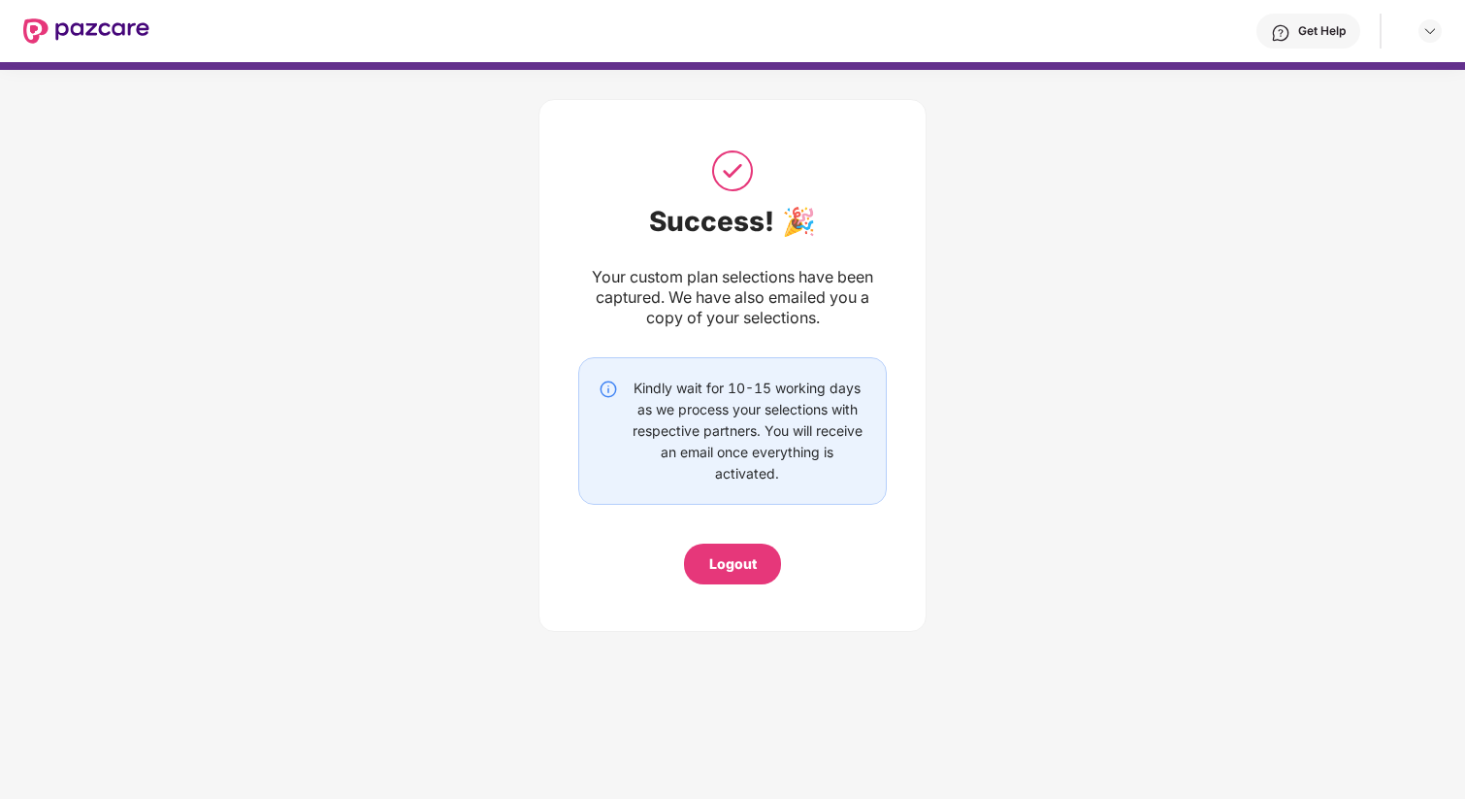
click at [723, 556] on div "Logout" at bounding box center [733, 563] width 48 height 21
